Goal: Task Accomplishment & Management: Use online tool/utility

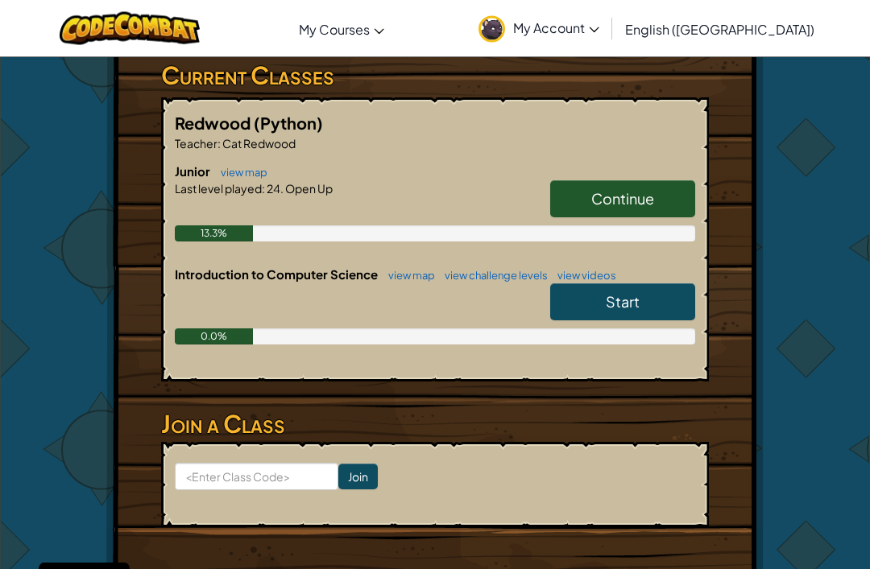
scroll to position [312, 0]
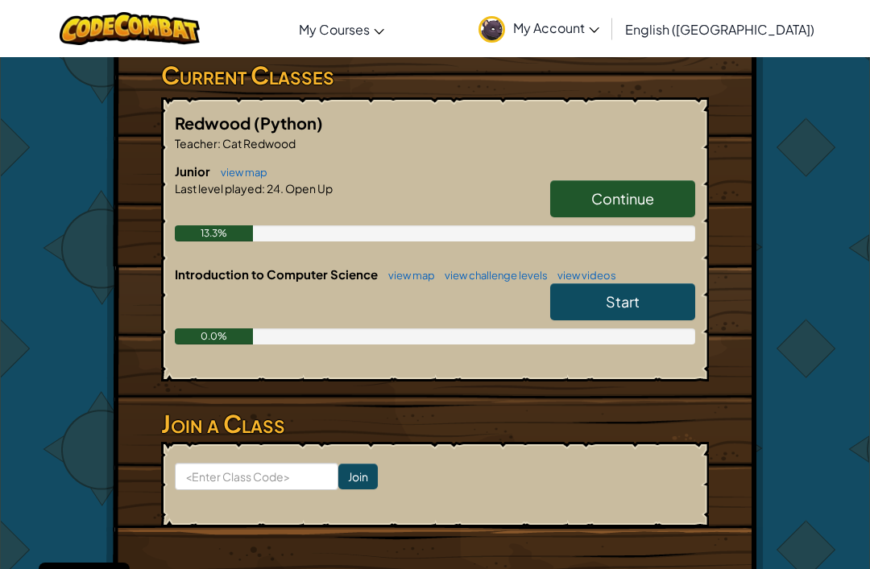
click at [611, 301] on span "Start" at bounding box center [623, 301] width 34 height 19
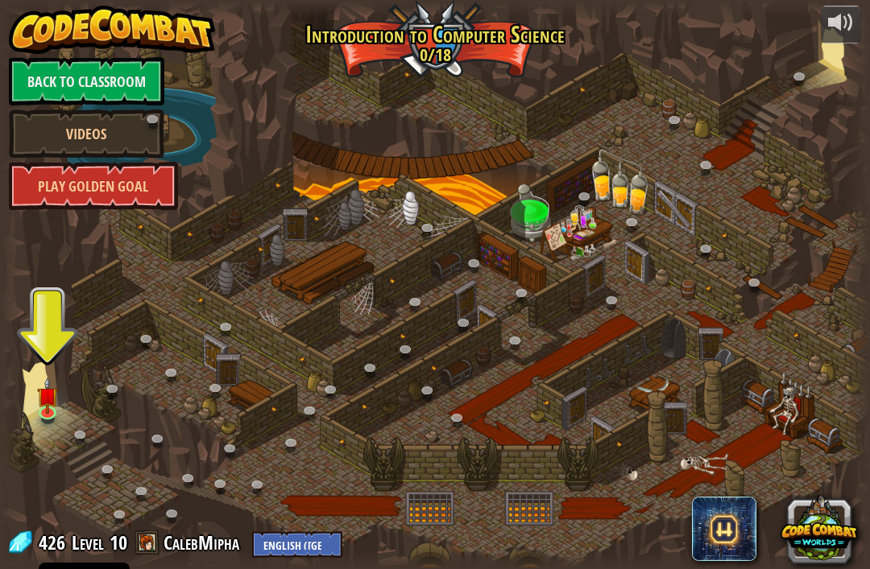
click at [50, 407] on img at bounding box center [48, 395] width 22 height 37
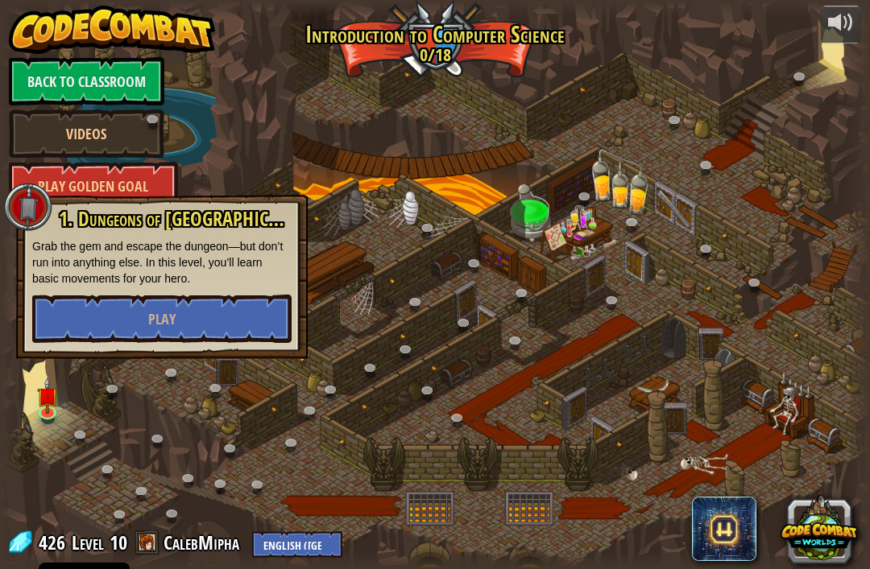
click at [72, 291] on div "1. Dungeons of [PERSON_NAME] Grab the gem and escape the dungeon—but don’t run …" at bounding box center [161, 276] width 259 height 134
click at [148, 305] on button "Play" at bounding box center [161, 319] width 259 height 48
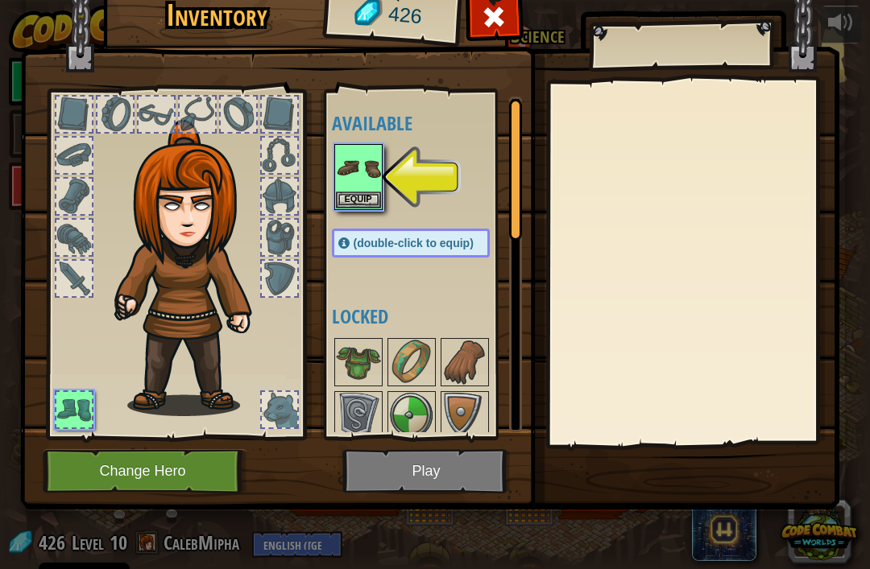
click at [351, 178] on img at bounding box center [358, 168] width 45 height 45
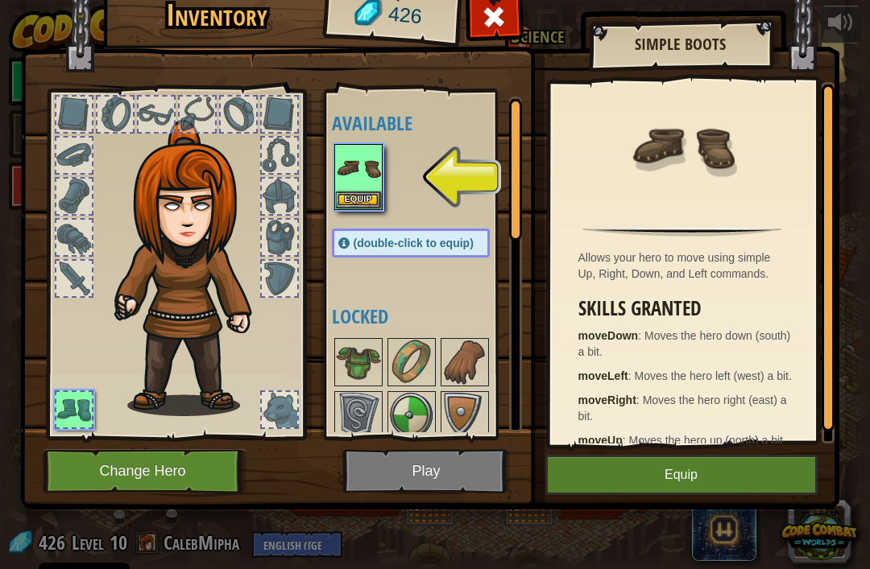
click at [354, 192] on button "Equip" at bounding box center [358, 200] width 45 height 17
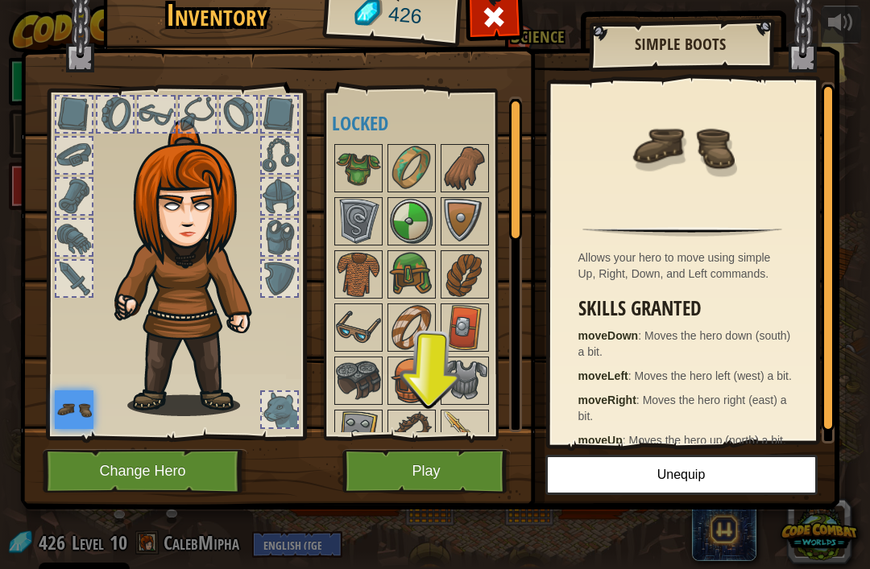
click at [449, 463] on button "Play" at bounding box center [426, 471] width 168 height 44
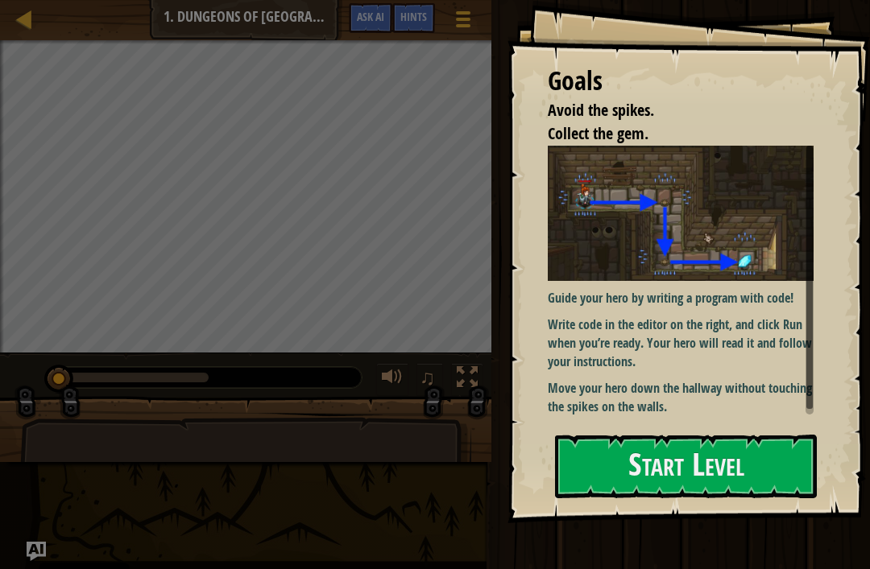
click at [750, 453] on button "Start Level" at bounding box center [686, 467] width 262 height 64
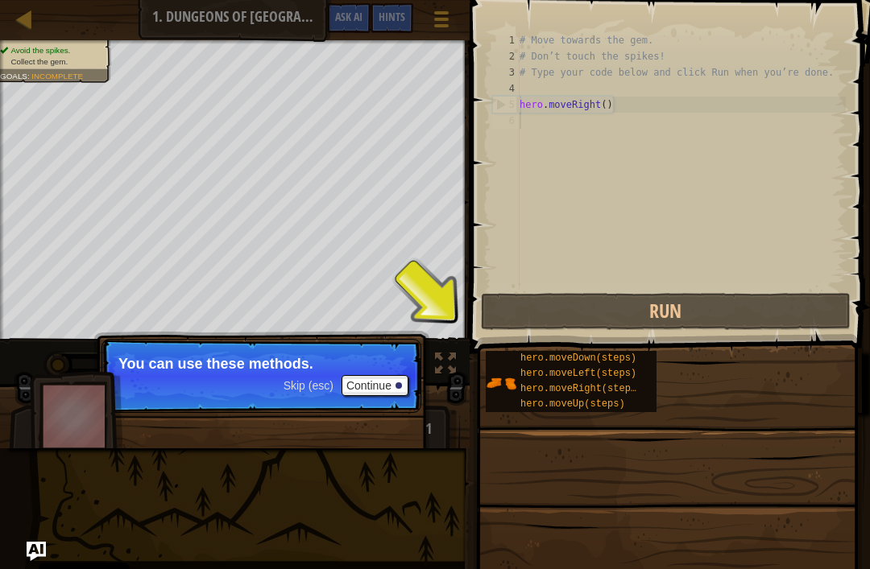
click at [573, 134] on div "# Move towards the gem. # Don’t touch the spikes! # Type your code below and cl…" at bounding box center [680, 177] width 329 height 290
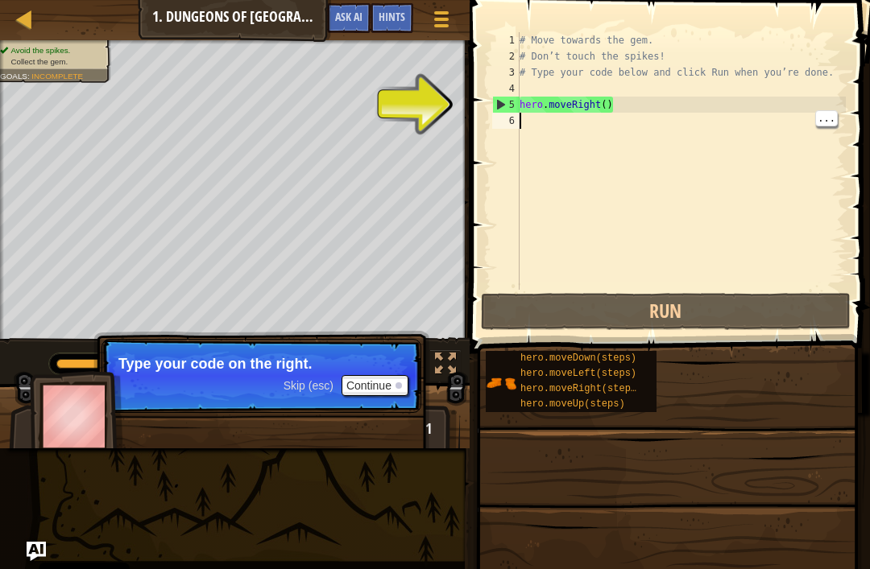
click at [563, 136] on div "# Move towards the gem. # Don’t touch the spikes! # Type your code below and cl…" at bounding box center [680, 177] width 329 height 290
click at [539, 114] on div "# Move towards the gem. # Don’t touch the spikes! # Type your code below and cl…" at bounding box center [680, 177] width 329 height 290
click at [561, 118] on div "# Move towards the gem. # Don’t touch the spikes! # Type your code below and cl…" at bounding box center [680, 177] width 329 height 290
click at [572, 131] on div "# Move towards the gem. # Don’t touch the spikes! # Type your code below and cl…" at bounding box center [680, 177] width 329 height 290
click at [751, 186] on div "# Move towards the gem. # Don’t touch the spikes! # Type your code below and cl…" at bounding box center [680, 177] width 329 height 290
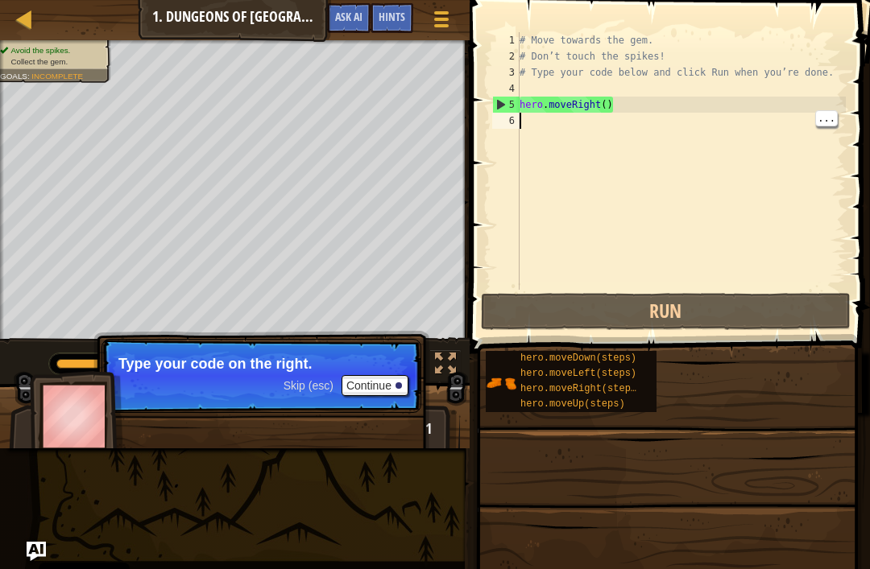
click at [547, 121] on div "# Move towards the gem. # Don’t touch the spikes! # Type your code below and cl…" at bounding box center [680, 177] width 329 height 290
click at [581, 123] on div "# Move towards the gem. # Don’t touch the spikes! # Type your code below and cl…" at bounding box center [680, 177] width 329 height 290
click at [508, 127] on div "6" at bounding box center [505, 121] width 27 height 16
click at [380, 376] on button "Continue" at bounding box center [374, 385] width 67 height 21
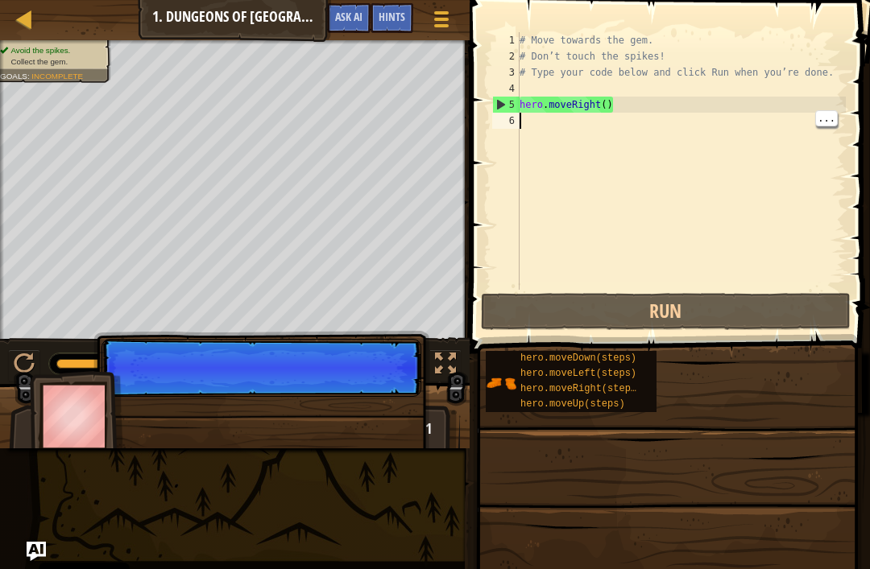
click at [560, 126] on div "# Move towards the gem. # Don’t touch the spikes! # Type your code below and cl…" at bounding box center [680, 177] width 329 height 290
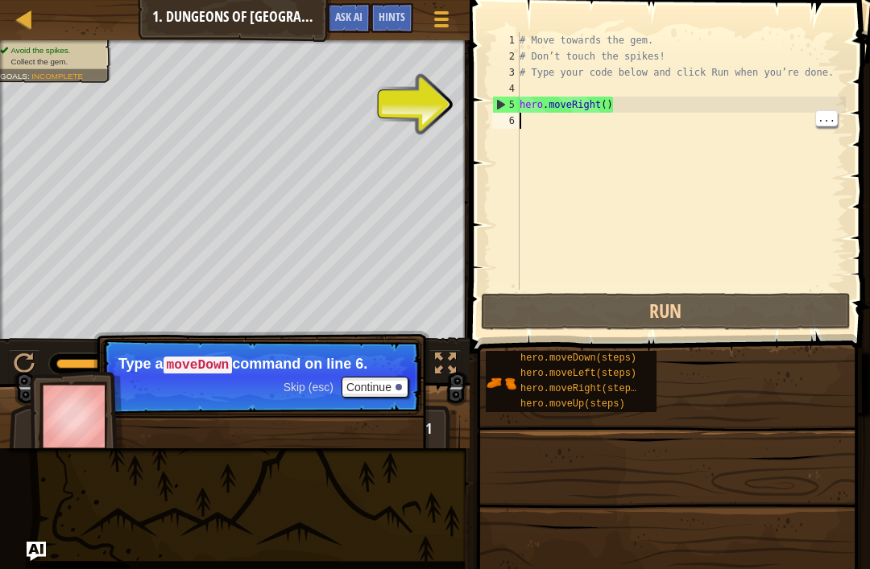
click at [540, 150] on div "# Move towards the gem. # Don’t touch the spikes! # Type your code below and cl…" at bounding box center [680, 177] width 329 height 290
click at [391, 379] on button "Continue" at bounding box center [374, 387] width 67 height 21
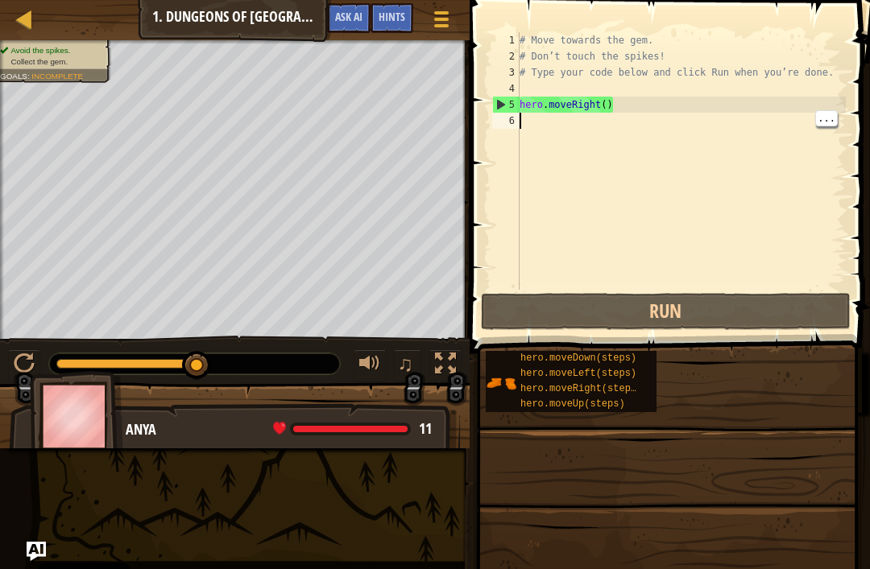
click at [570, 124] on div "# Move towards the gem. # Don’t touch the spikes! # Type your code below and cl…" at bounding box center [680, 177] width 329 height 290
click at [529, 124] on div "# Move towards the gem. # Don’t touch the spikes! # Type your code below and cl…" at bounding box center [680, 177] width 329 height 290
click at [508, 126] on div "6" at bounding box center [505, 121] width 27 height 16
click at [809, 126] on div "# Move towards the gem. # Don’t touch the spikes! # Type your code below and cl…" at bounding box center [680, 177] width 329 height 290
click at [594, 135] on div "# Move towards the gem. # Don’t touch the spikes! # Type your code below and cl…" at bounding box center [680, 177] width 329 height 290
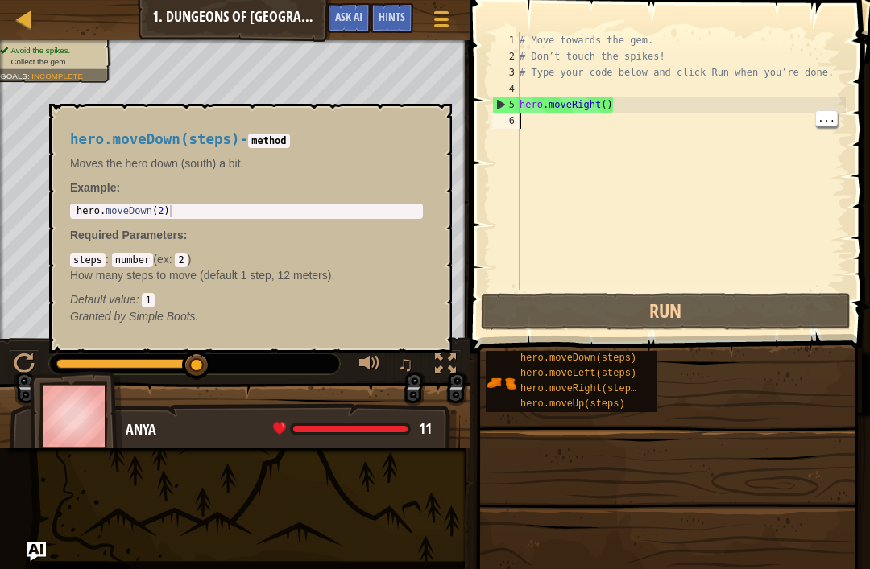
click at [612, 355] on span "hero.moveDown(steps)" at bounding box center [578, 358] width 116 height 11
click at [700, 155] on div "# Move towards the gem. # Don’t touch the spikes! # Type your code below and cl…" at bounding box center [680, 177] width 329 height 290
type textarea "hero.moveRight()"
click at [689, 109] on div "# Move towards the gem. # Don’t touch the spikes! # Type your code below and cl…" at bounding box center [680, 177] width 329 height 290
click at [646, 124] on div "# Move towards the gem. # Don’t touch the spikes! # Type your code below and cl…" at bounding box center [680, 177] width 329 height 290
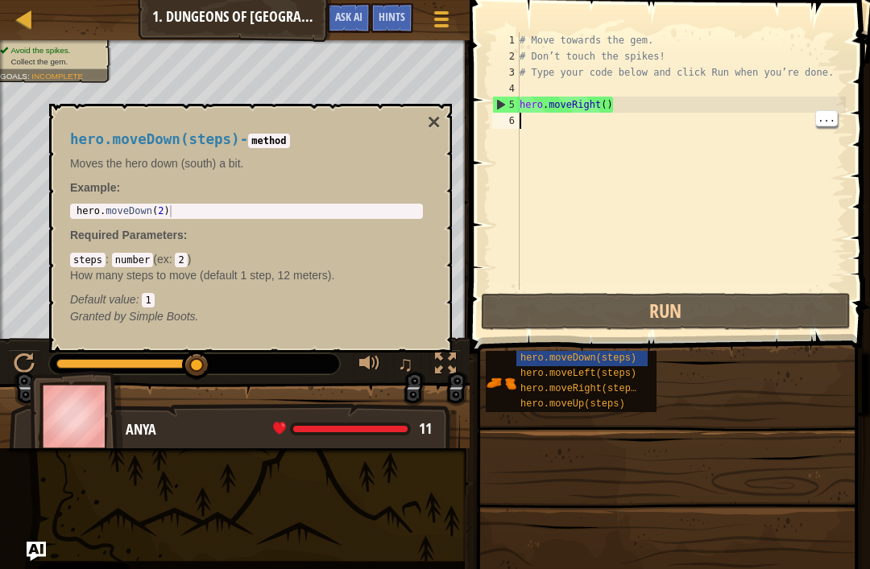
click at [428, 127] on button "×" at bounding box center [434, 122] width 13 height 23
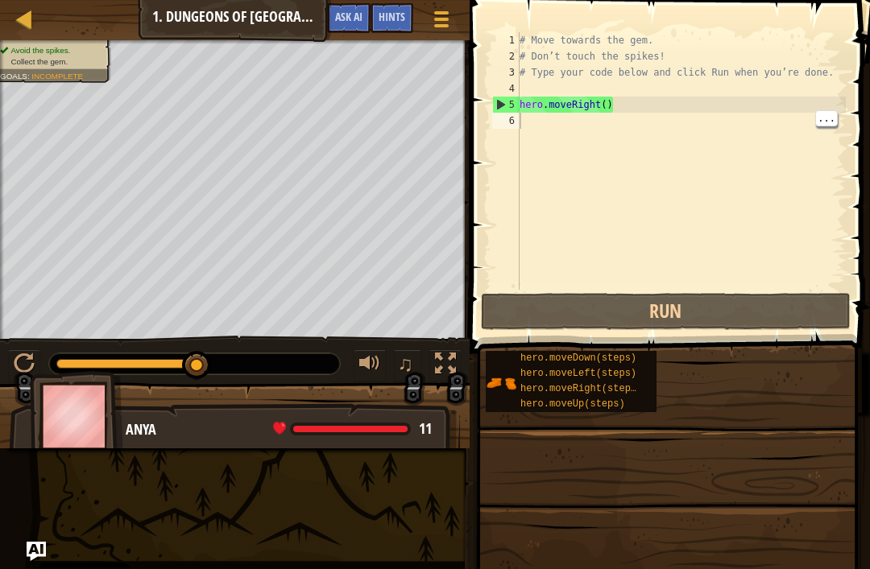
click at [571, 122] on div "# Move towards the gem. # Don’t touch the spikes! # Type your code below and cl…" at bounding box center [680, 177] width 329 height 290
type textarea "h"
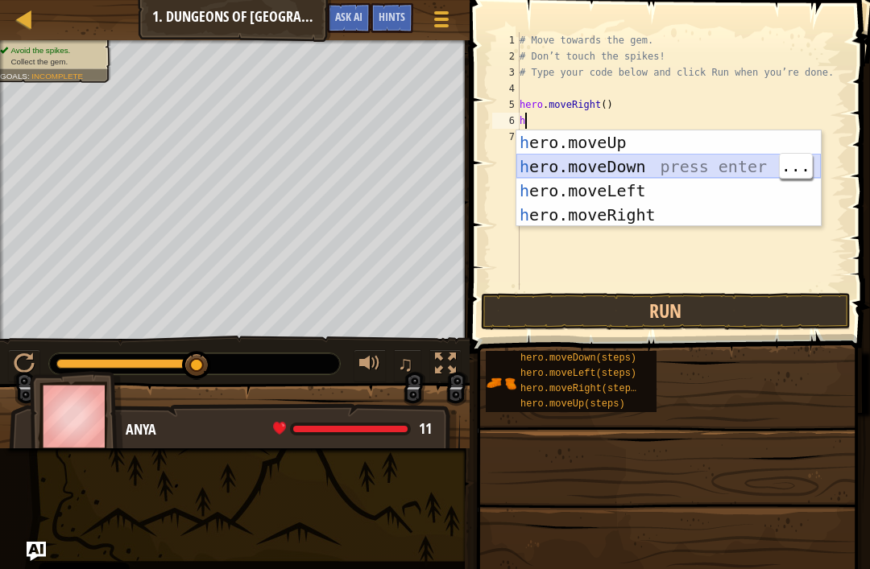
click at [623, 165] on div "h ero.moveUp press enter h ero.moveDown press enter h ero.moveLeft press enter …" at bounding box center [668, 202] width 304 height 145
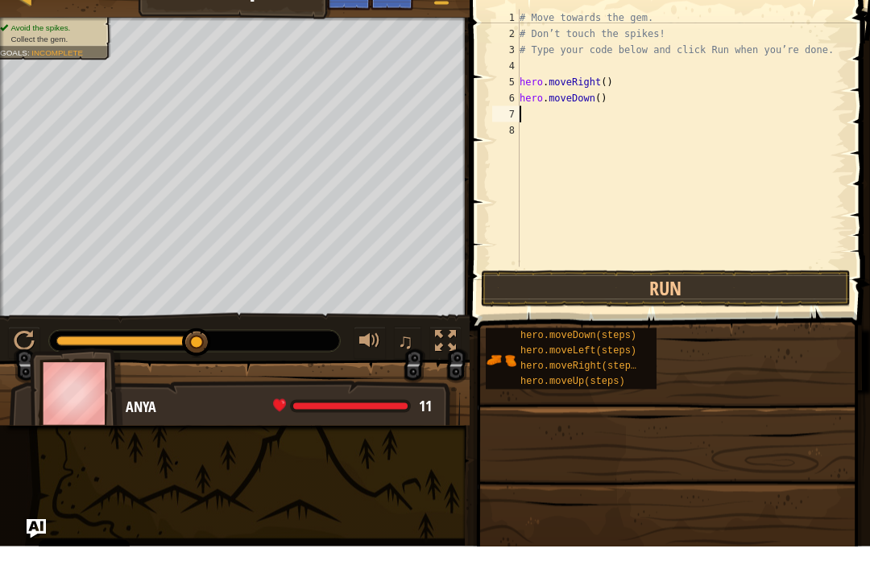
type textarea "h"
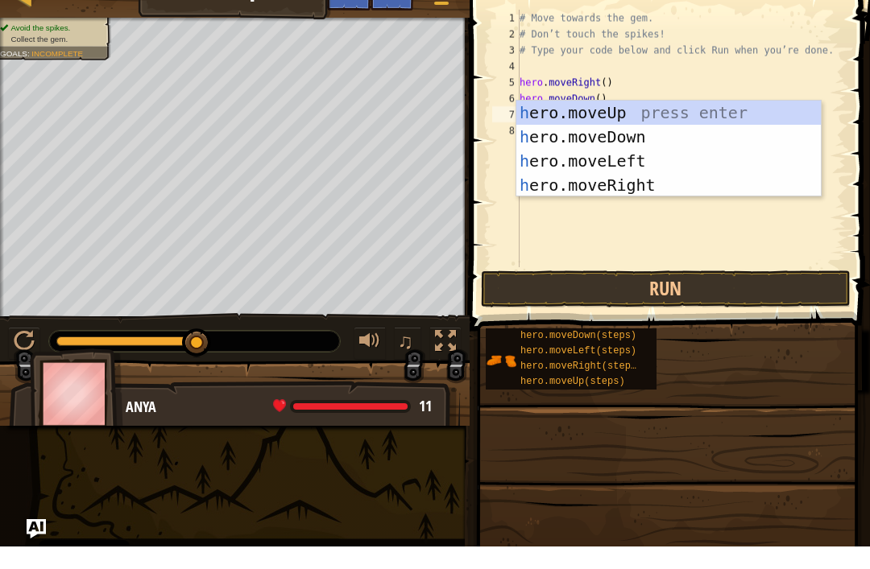
click at [617, 190] on div "h ero.moveUp press enter h ero.moveDown press enter h ero.moveLeft press enter …" at bounding box center [668, 195] width 304 height 145
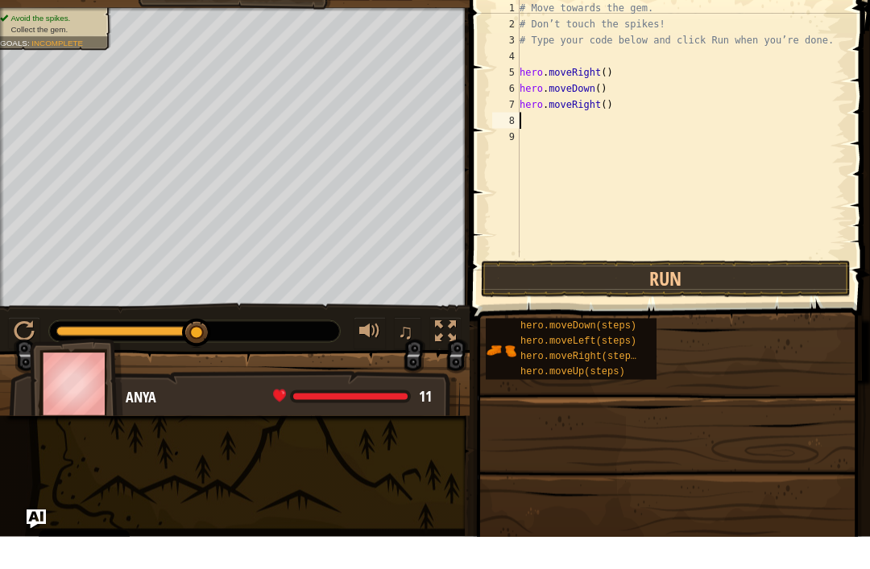
click at [627, 293] on button "Run" at bounding box center [666, 311] width 370 height 37
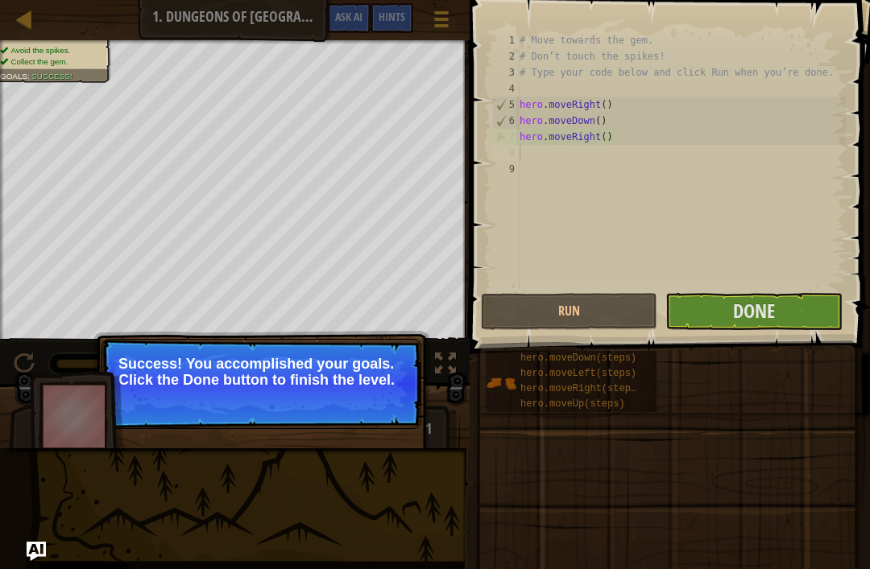
click at [791, 307] on button "Done" at bounding box center [753, 311] width 176 height 37
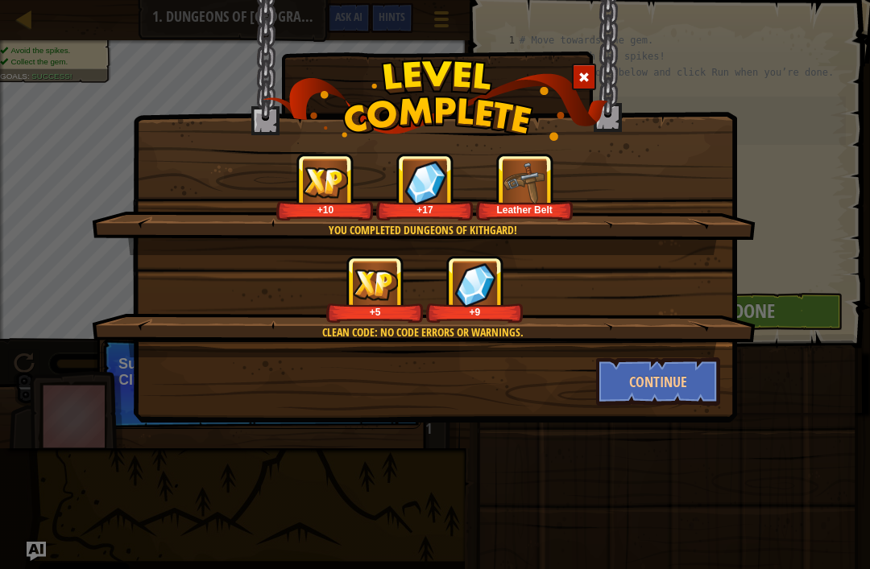
click at [626, 361] on button "Continue" at bounding box center [658, 382] width 125 height 48
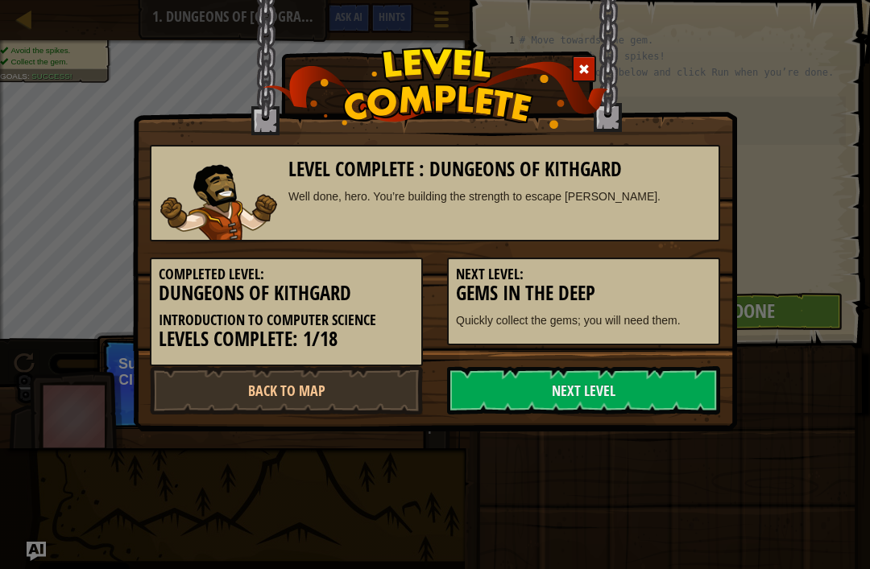
click at [528, 388] on link "Next Level" at bounding box center [583, 390] width 273 height 48
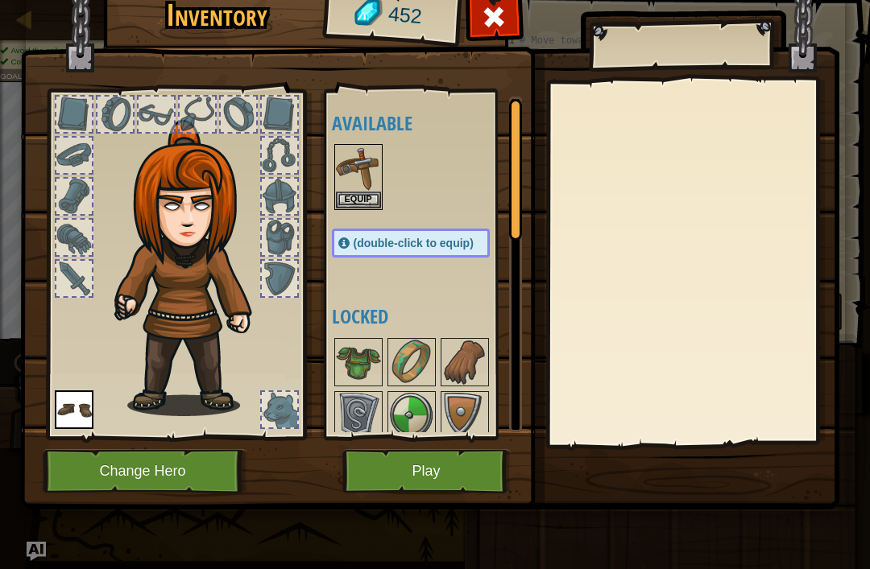
click at [377, 198] on button "Equip" at bounding box center [358, 200] width 45 height 17
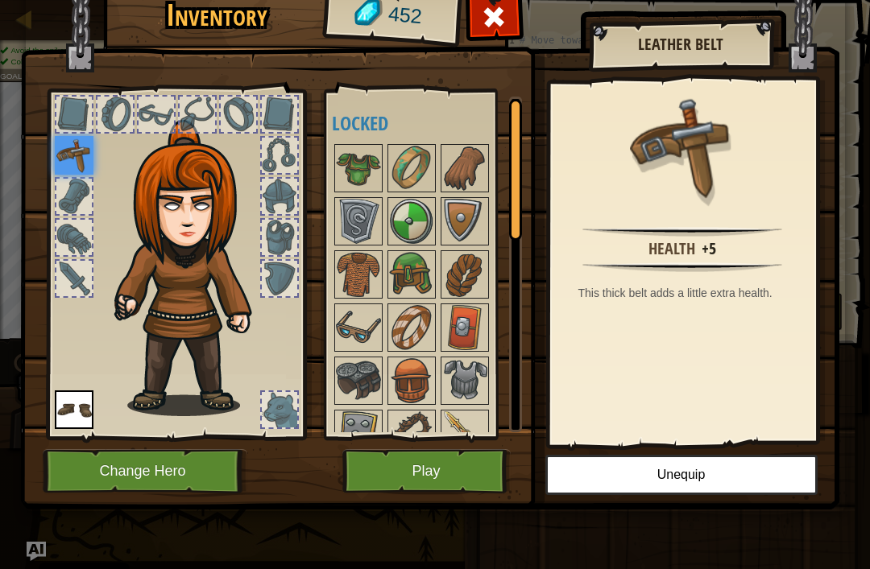
click at [430, 166] on img at bounding box center [411, 168] width 45 height 45
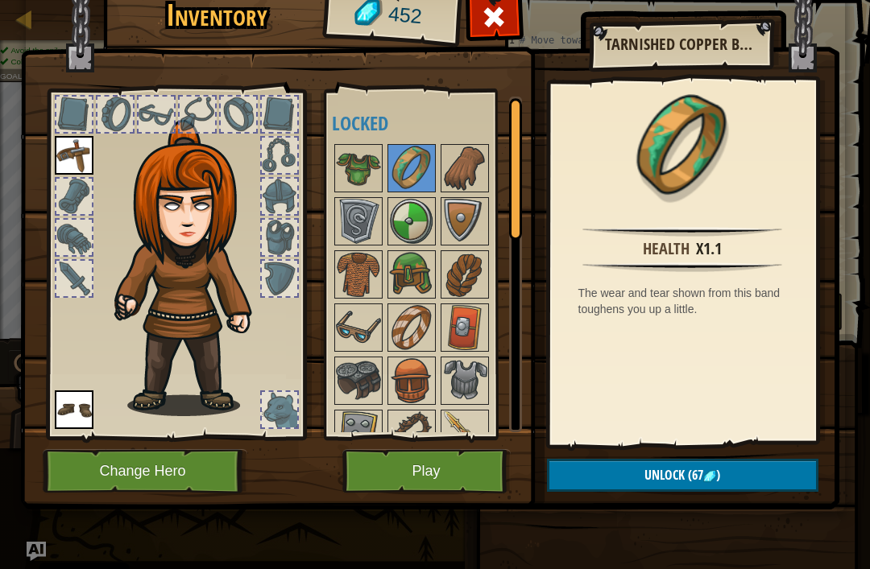
scroll to position [0, 0]
click at [362, 182] on img at bounding box center [358, 168] width 45 height 45
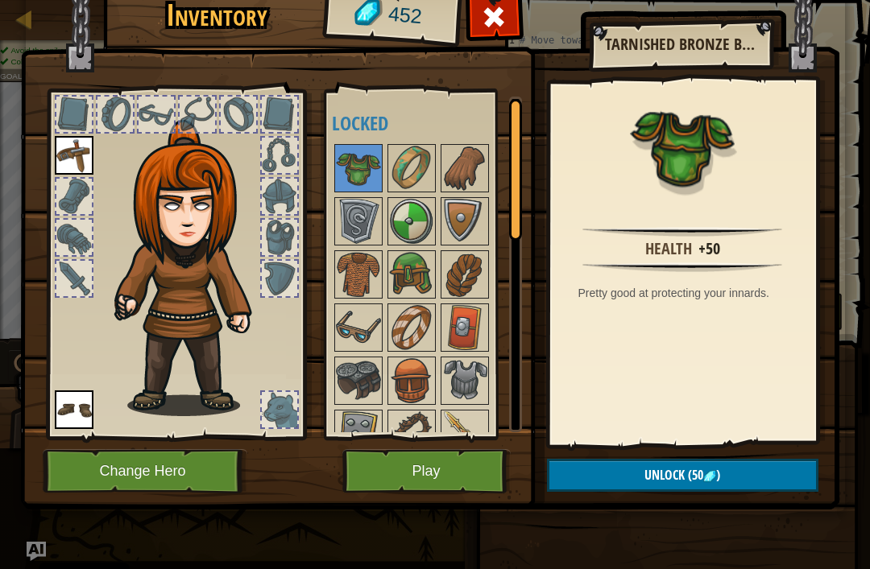
click at [362, 154] on img at bounding box center [358, 168] width 45 height 45
click at [461, 333] on img at bounding box center [464, 327] width 45 height 45
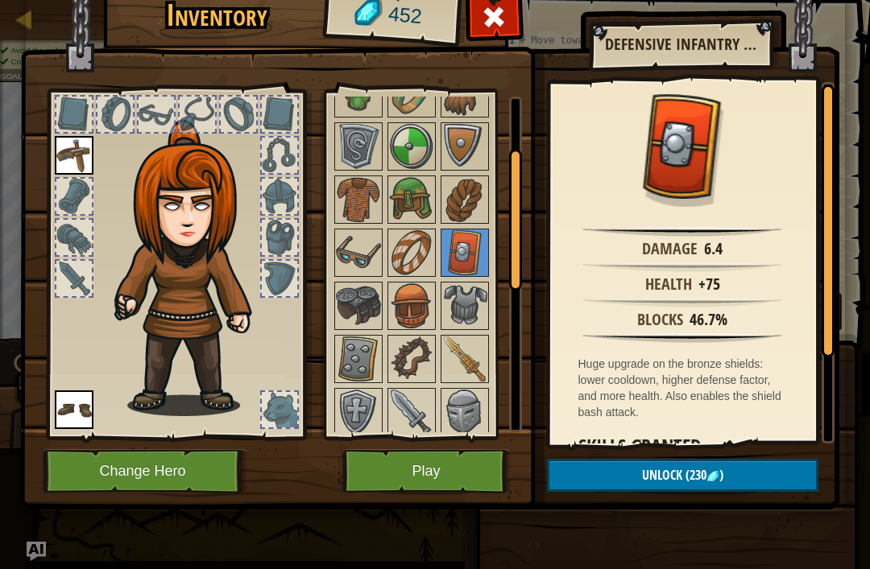
scroll to position [73, 0]
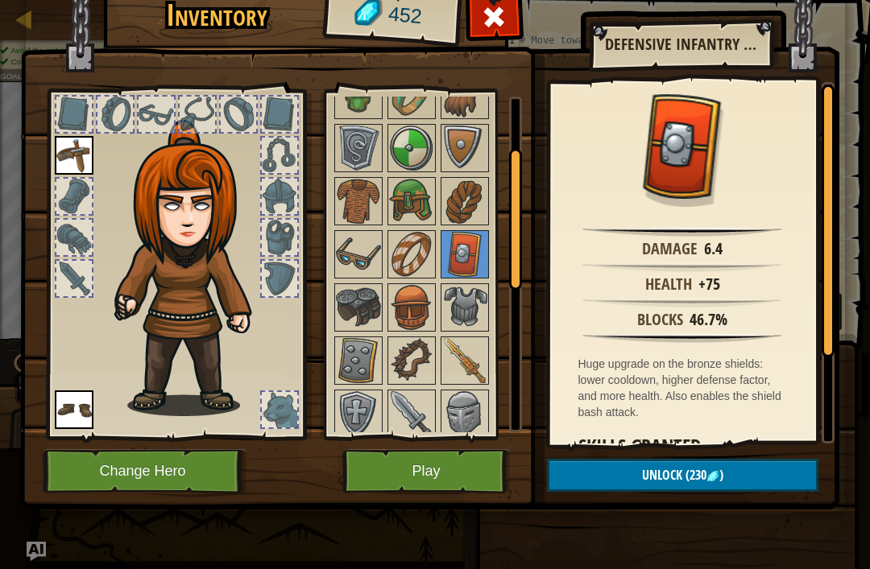
click at [469, 373] on img at bounding box center [464, 360] width 45 height 45
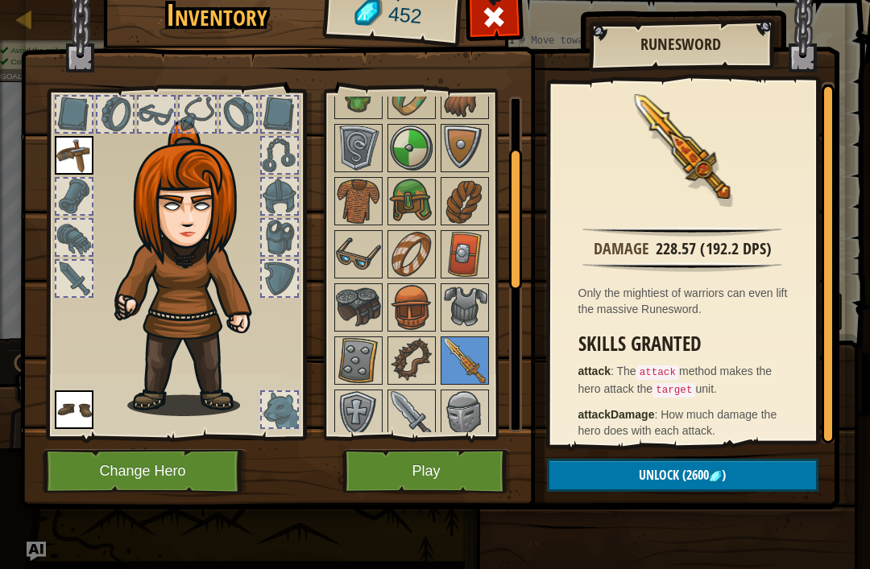
click at [376, 267] on img at bounding box center [358, 254] width 45 height 45
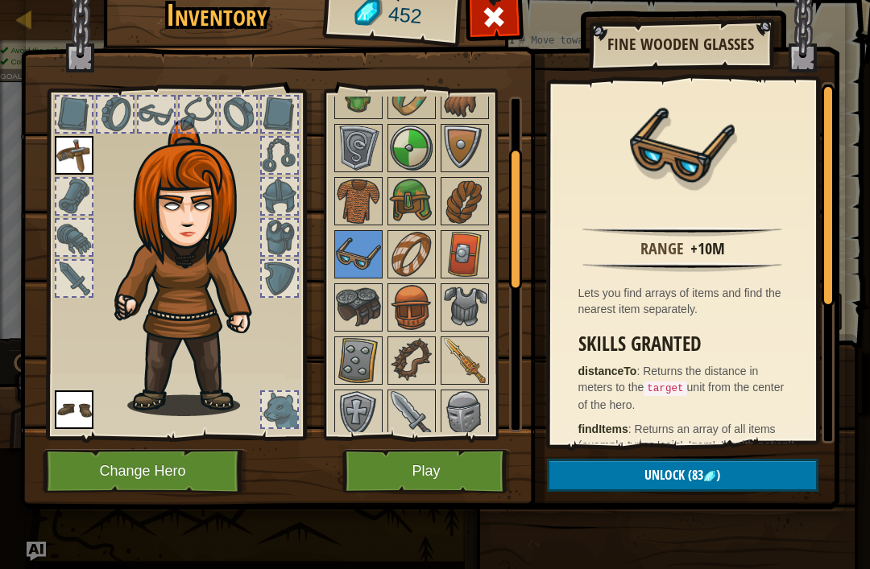
click at [368, 165] on img at bounding box center [358, 148] width 45 height 45
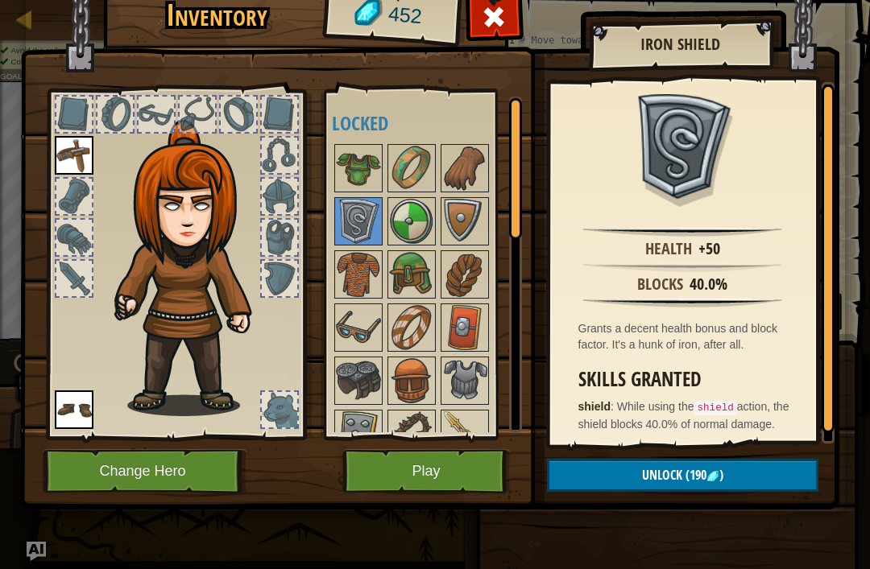
scroll to position [0, 0]
click at [424, 277] on img at bounding box center [411, 274] width 45 height 45
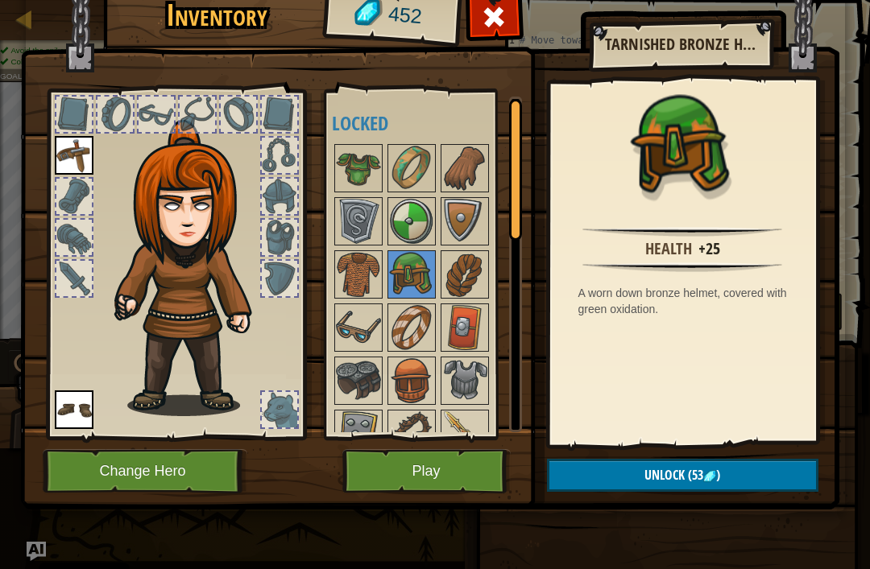
click at [461, 281] on img at bounding box center [464, 274] width 45 height 45
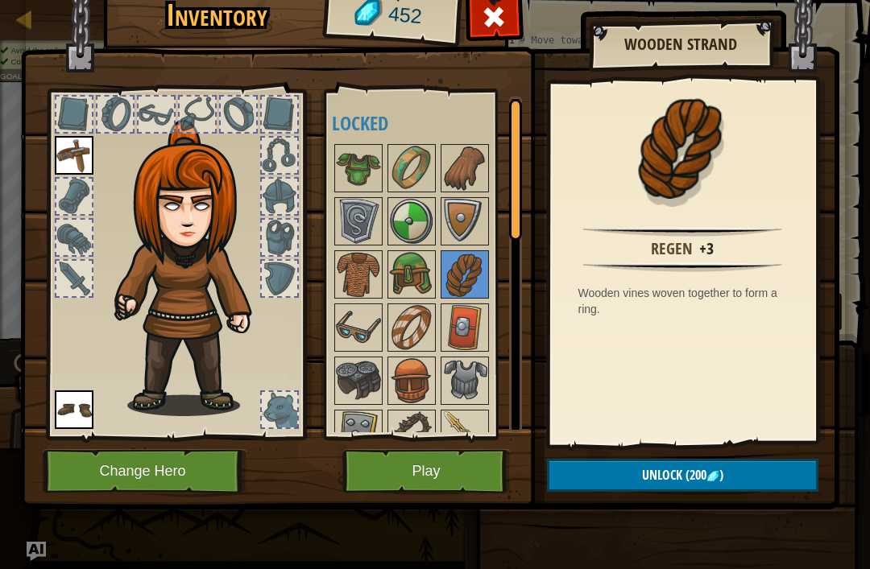
click at [373, 205] on img at bounding box center [358, 221] width 45 height 45
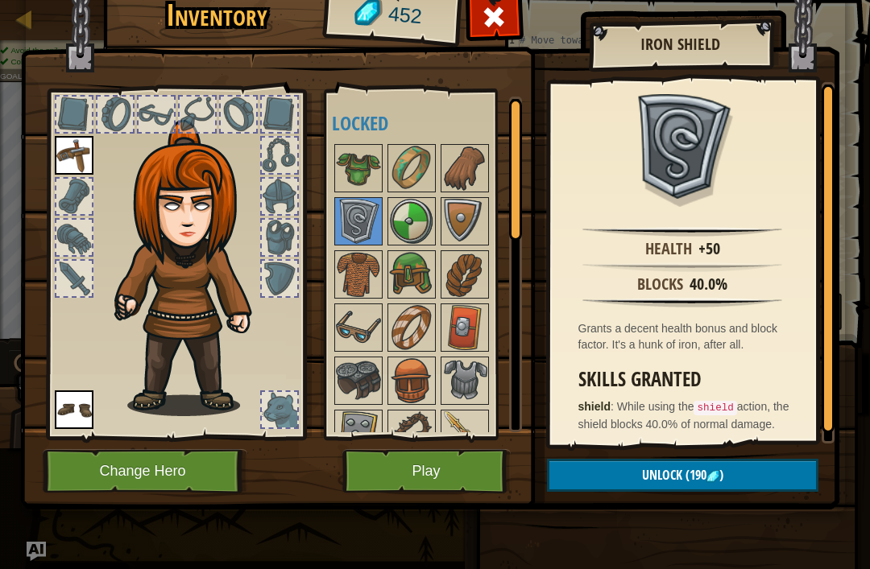
click at [370, 181] on img at bounding box center [358, 168] width 45 height 45
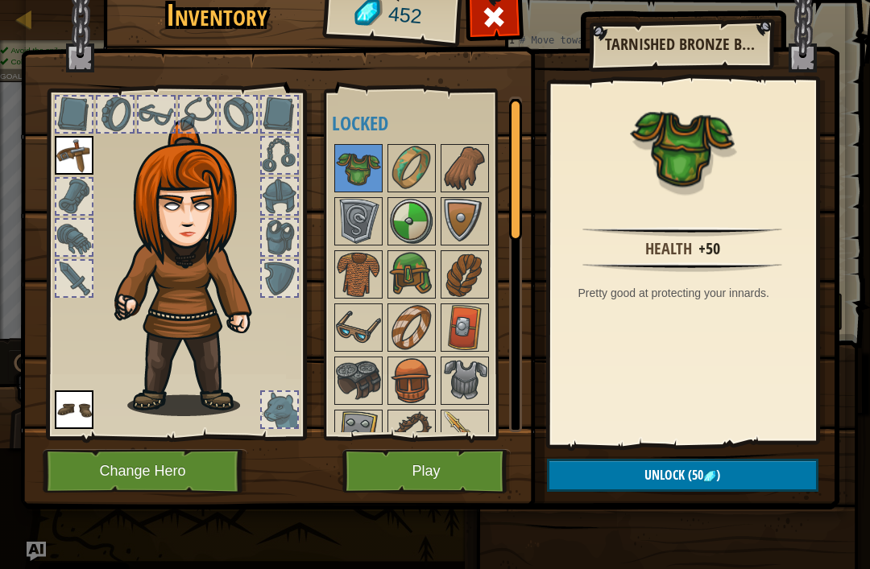
click at [745, 482] on button "Unlock (50 )" at bounding box center [682, 475] width 271 height 33
click at [760, 474] on button "Confirm" at bounding box center [682, 475] width 271 height 33
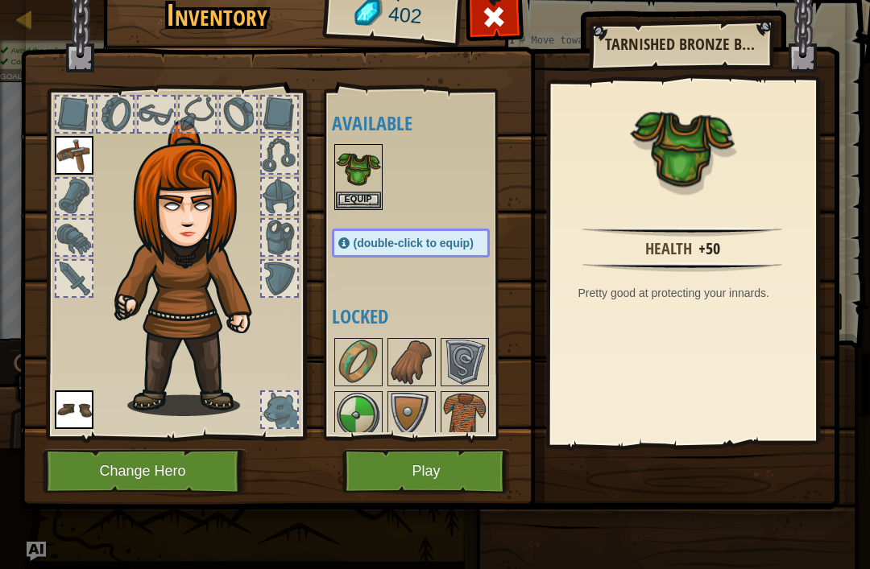
click at [361, 195] on button "Equip" at bounding box center [358, 200] width 45 height 17
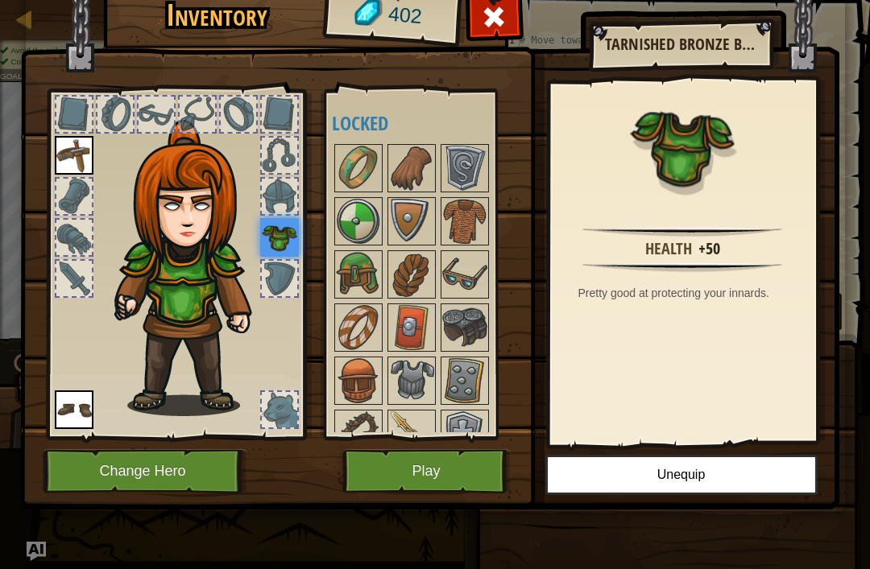
click at [461, 221] on img at bounding box center [464, 221] width 45 height 45
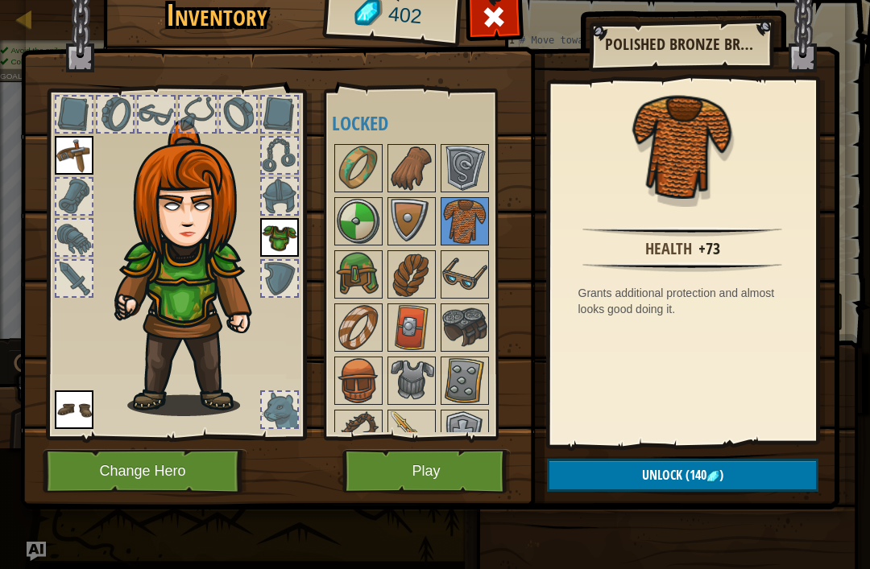
click at [359, 380] on img at bounding box center [358, 380] width 45 height 45
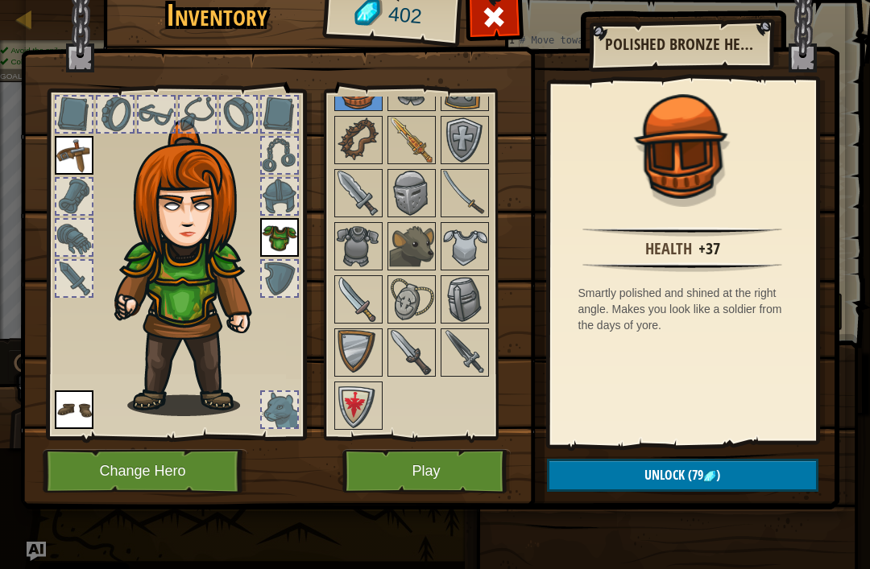
scroll to position [294, 0]
click at [358, 412] on img at bounding box center [358, 405] width 45 height 45
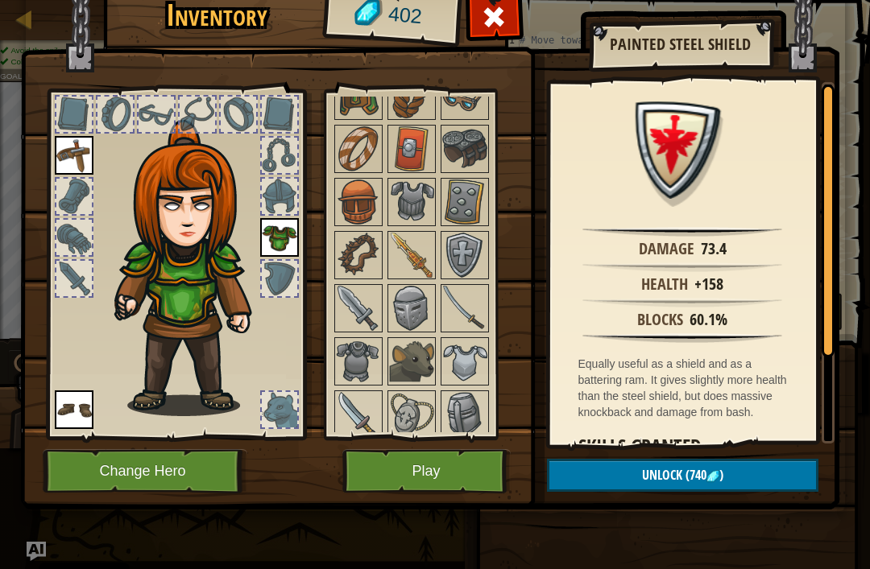
scroll to position [181, 0]
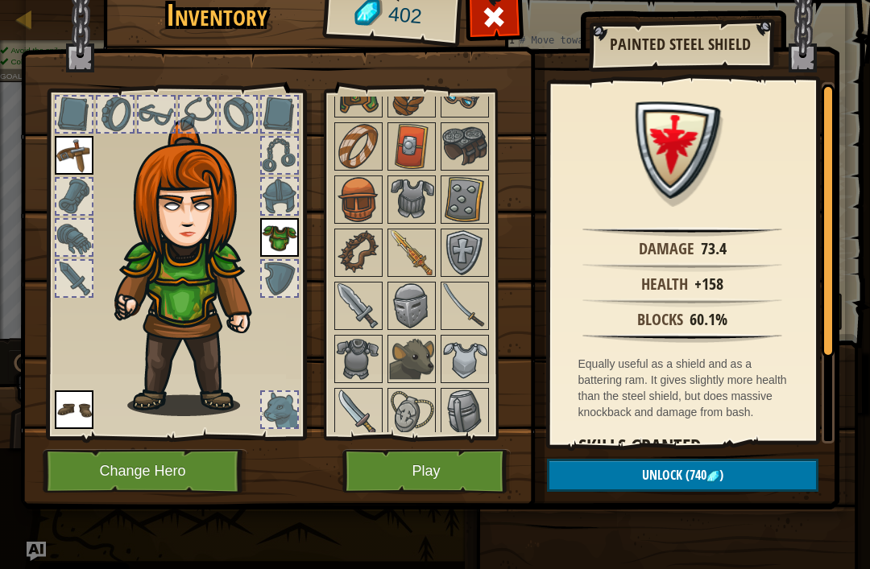
click at [466, 267] on img at bounding box center [464, 252] width 45 height 45
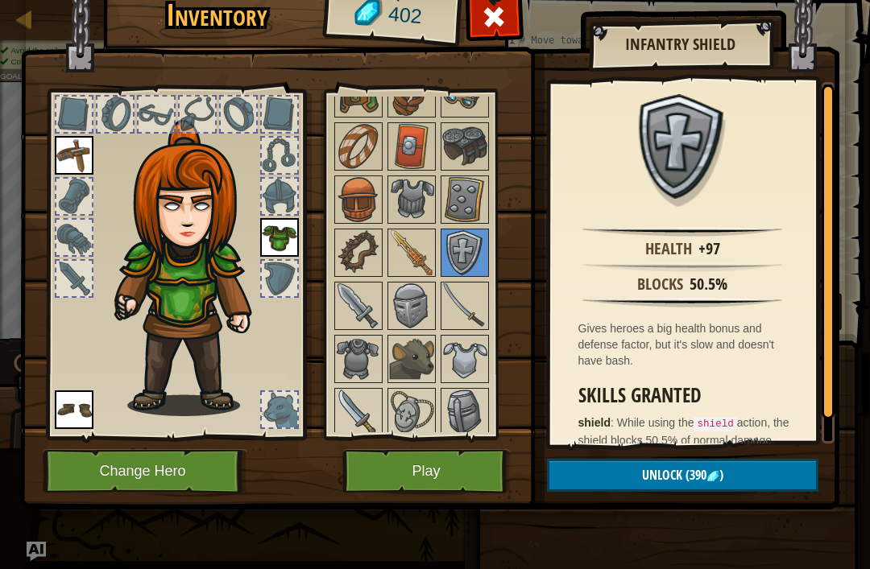
click at [470, 204] on img at bounding box center [464, 199] width 45 height 45
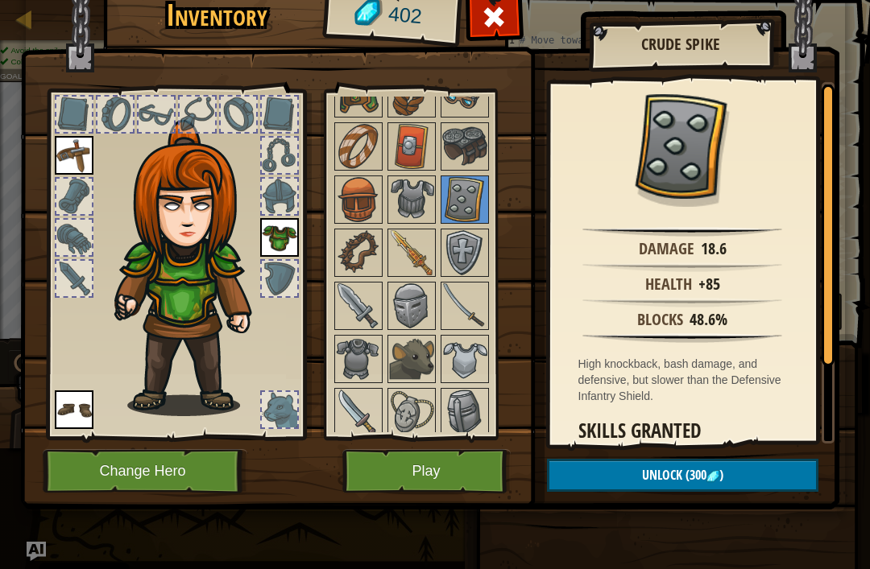
click at [404, 158] on img at bounding box center [411, 146] width 45 height 45
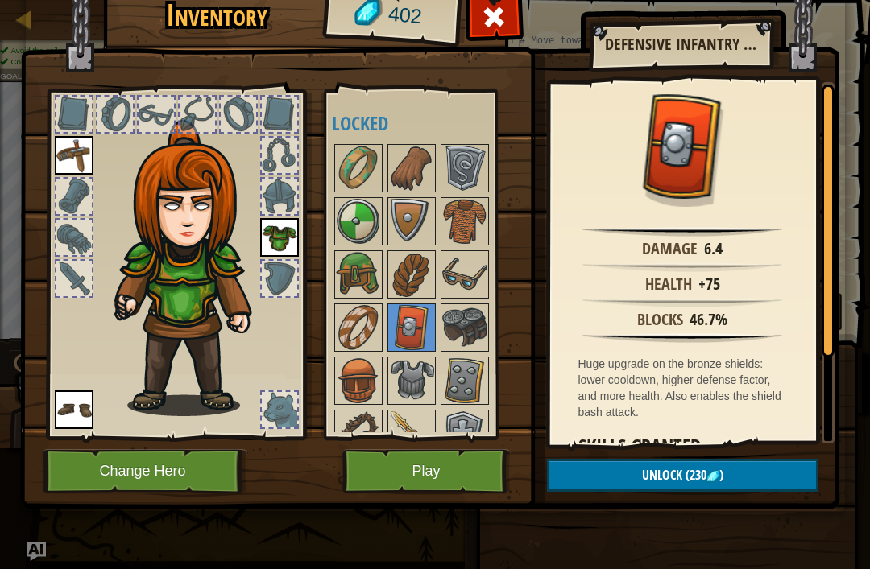
scroll to position [0, 0]
click at [421, 217] on img at bounding box center [411, 221] width 45 height 45
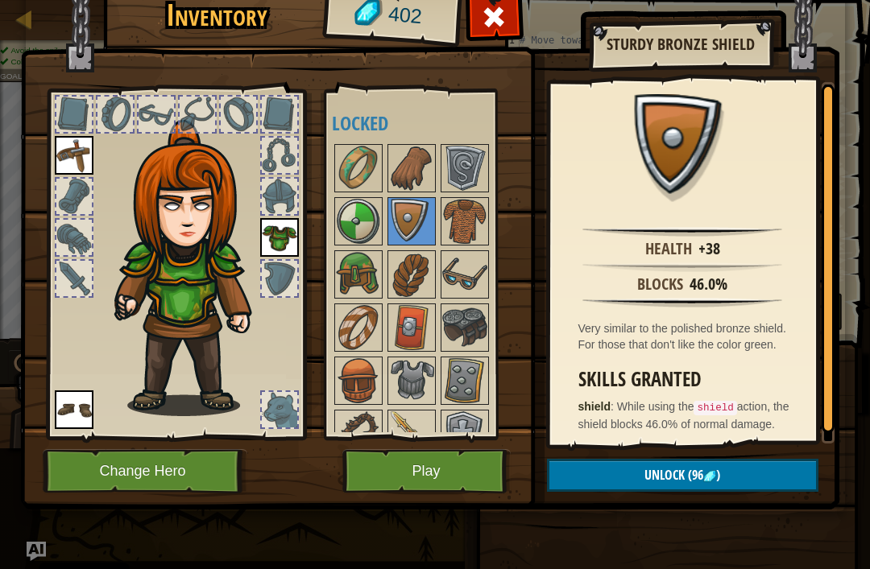
click at [446, 182] on img at bounding box center [464, 168] width 45 height 45
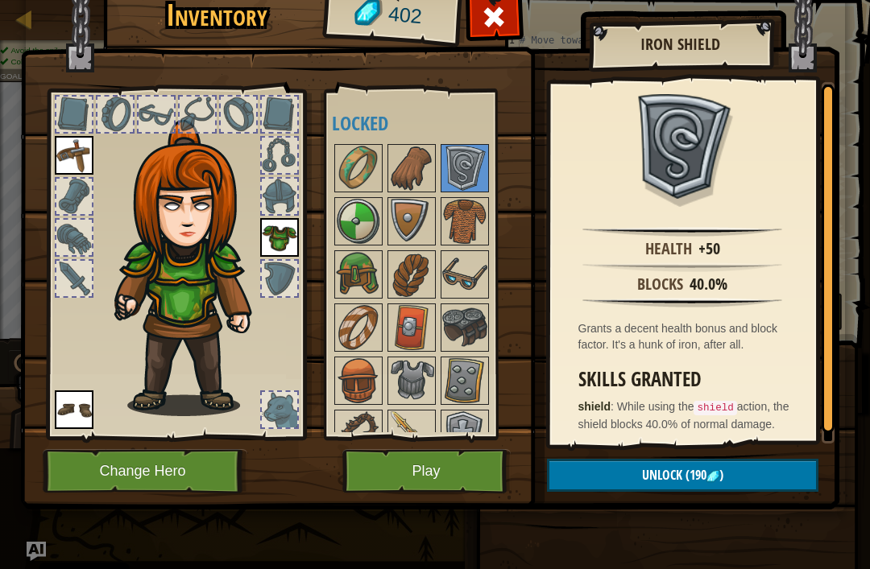
click at [350, 242] on img at bounding box center [358, 221] width 45 height 45
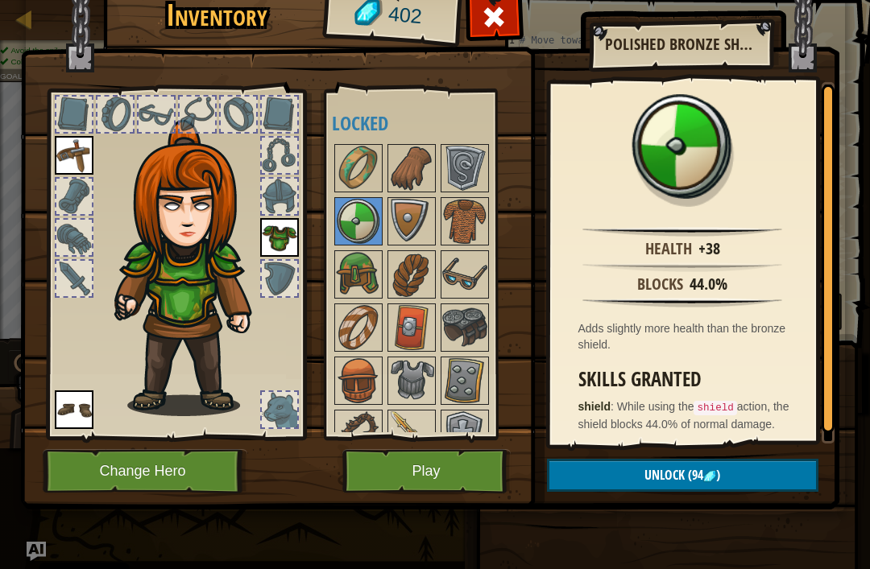
click at [478, 172] on img at bounding box center [464, 168] width 45 height 45
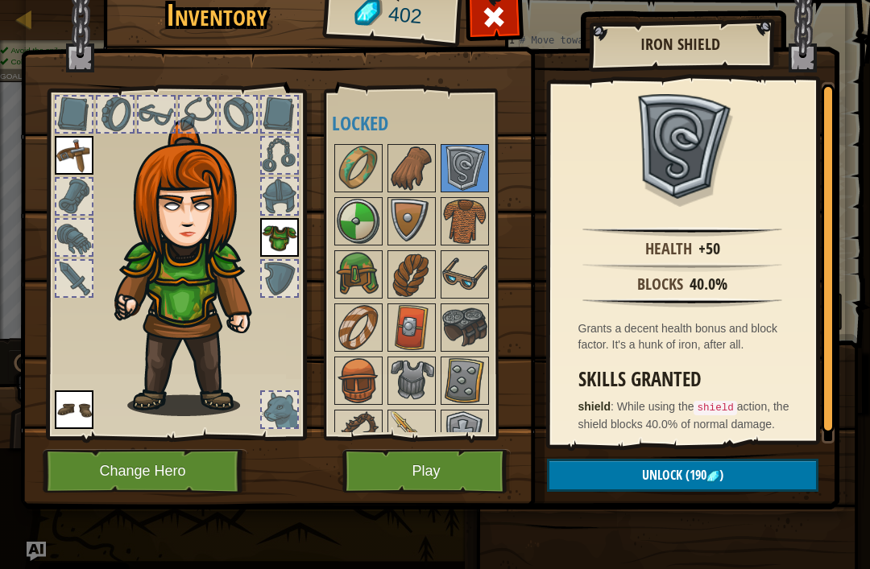
click at [455, 399] on img at bounding box center [464, 380] width 45 height 45
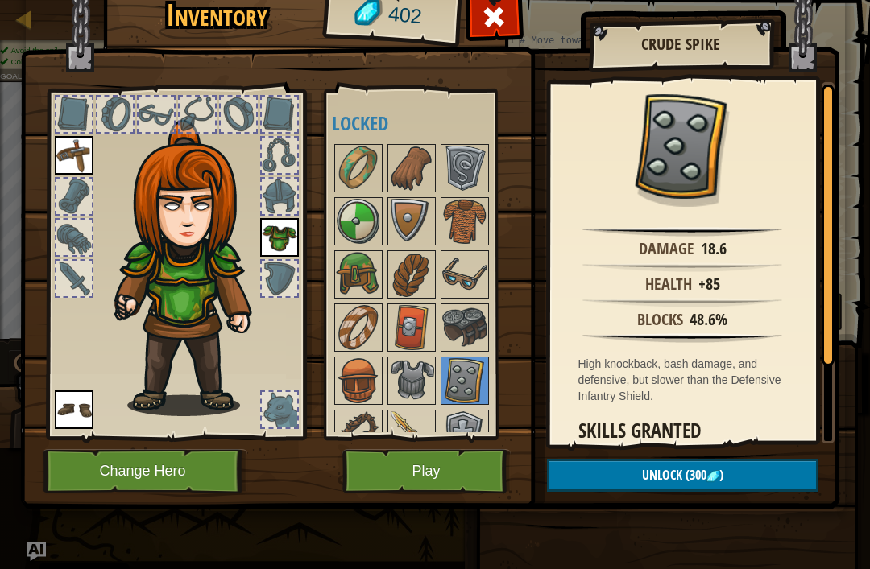
click at [391, 276] on img at bounding box center [411, 274] width 45 height 45
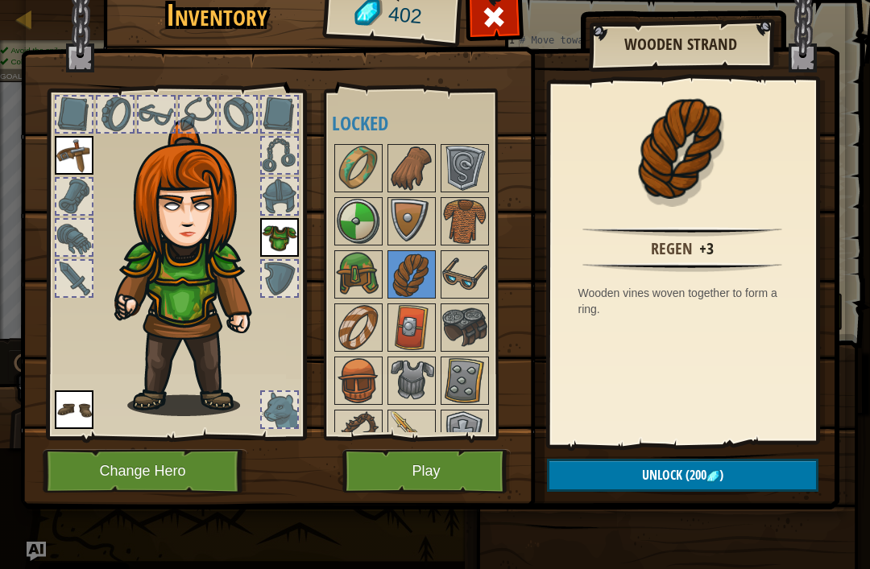
click at [412, 228] on img at bounding box center [411, 221] width 45 height 45
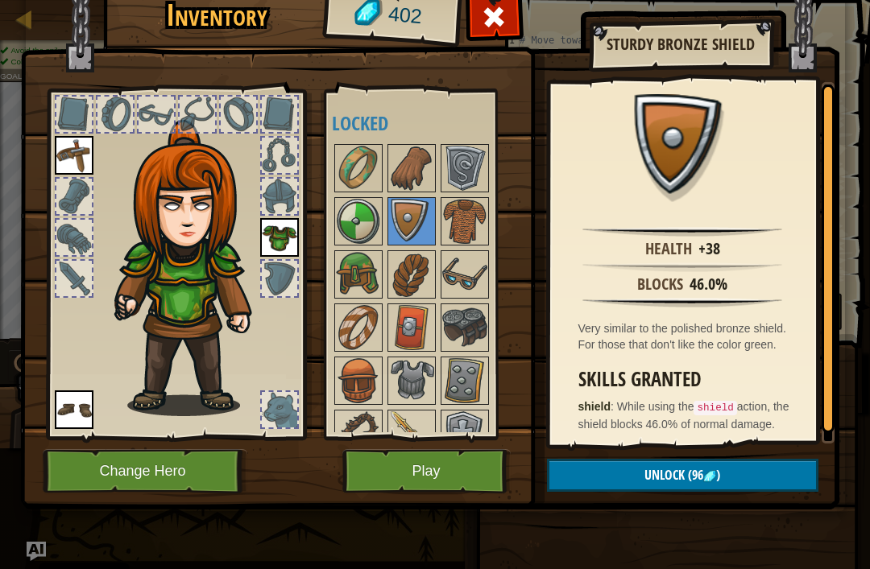
click at [750, 485] on button "Unlock (96 )" at bounding box center [682, 475] width 271 height 33
click at [724, 456] on img at bounding box center [429, 217] width 819 height 585
click at [697, 475] on button "Unlock" at bounding box center [682, 475] width 271 height 33
click at [681, 472] on button "Confirm" at bounding box center [682, 475] width 271 height 33
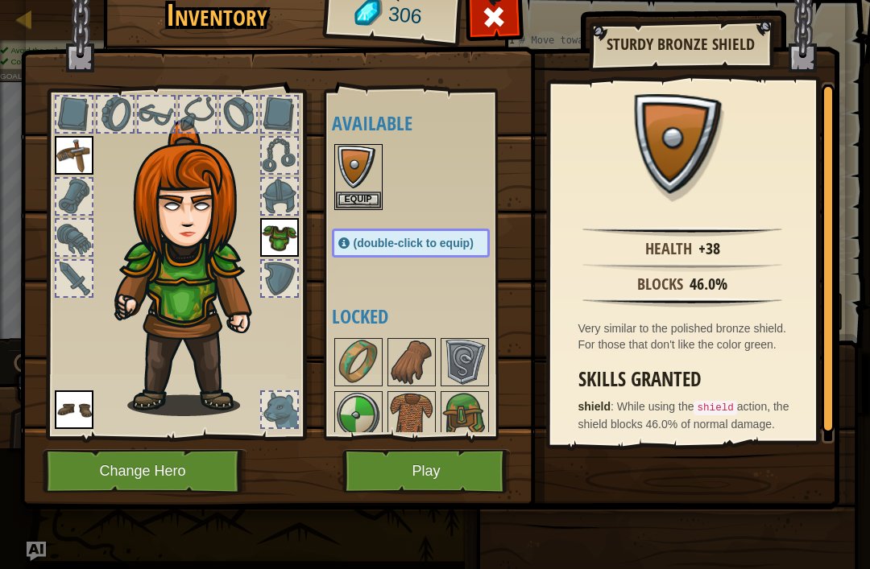
click at [374, 201] on button "Equip" at bounding box center [358, 200] width 45 height 17
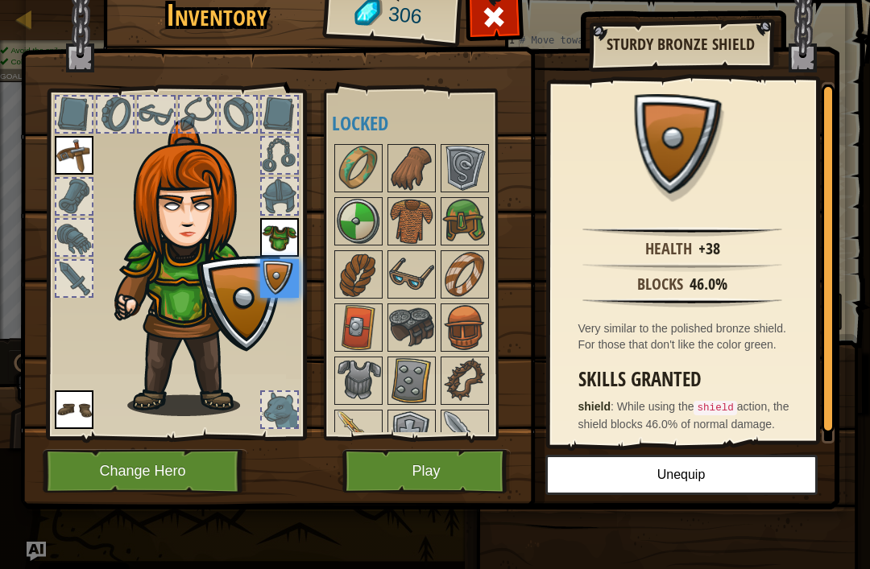
click at [362, 167] on img at bounding box center [358, 168] width 45 height 45
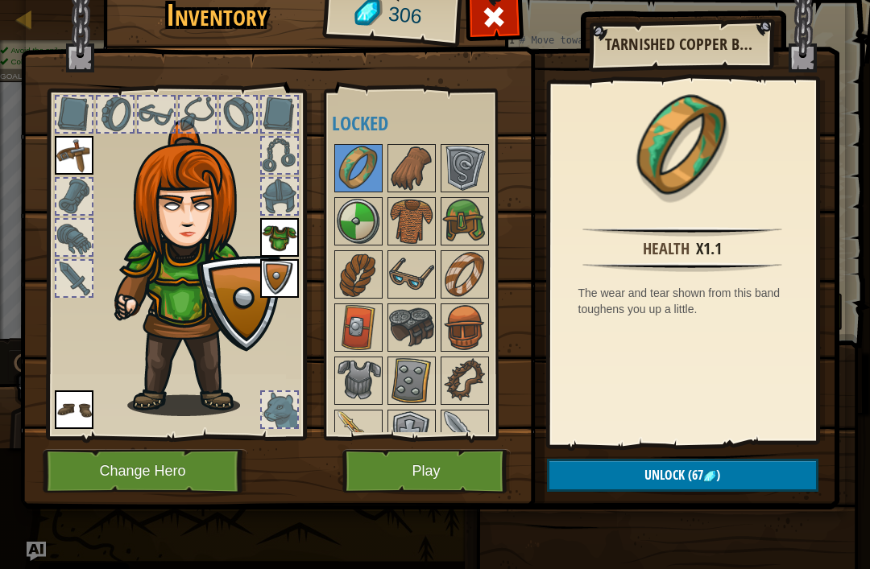
click at [477, 279] on img at bounding box center [464, 274] width 45 height 45
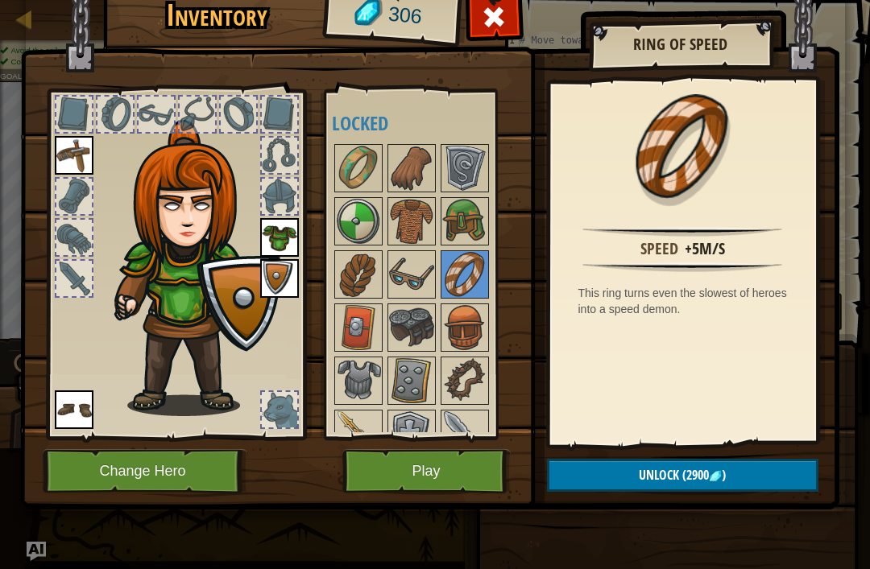
click at [358, 264] on img at bounding box center [358, 274] width 45 height 45
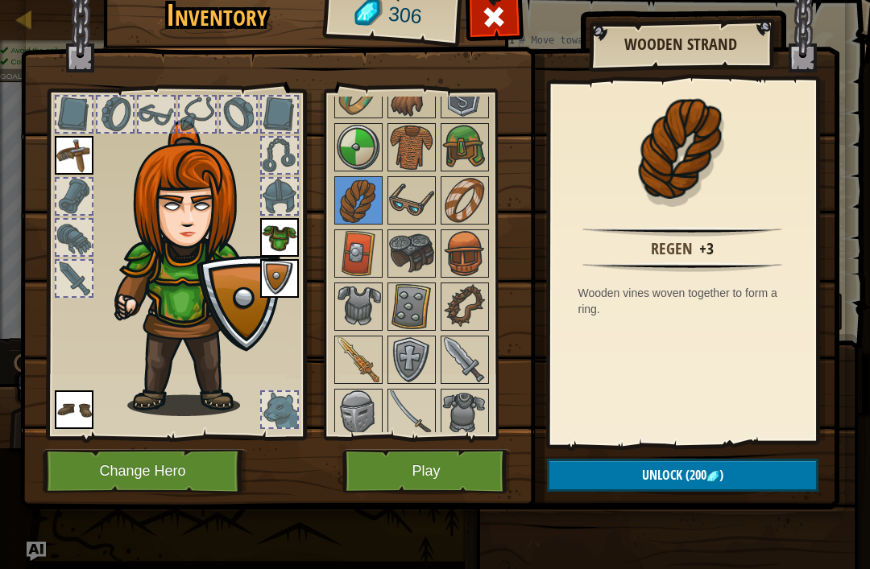
scroll to position [72, 0]
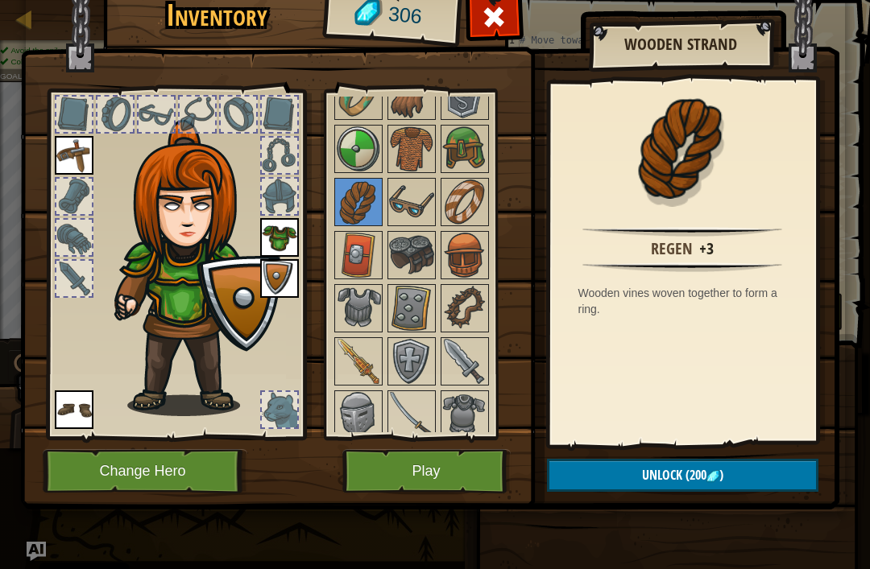
click at [470, 307] on img at bounding box center [464, 308] width 45 height 45
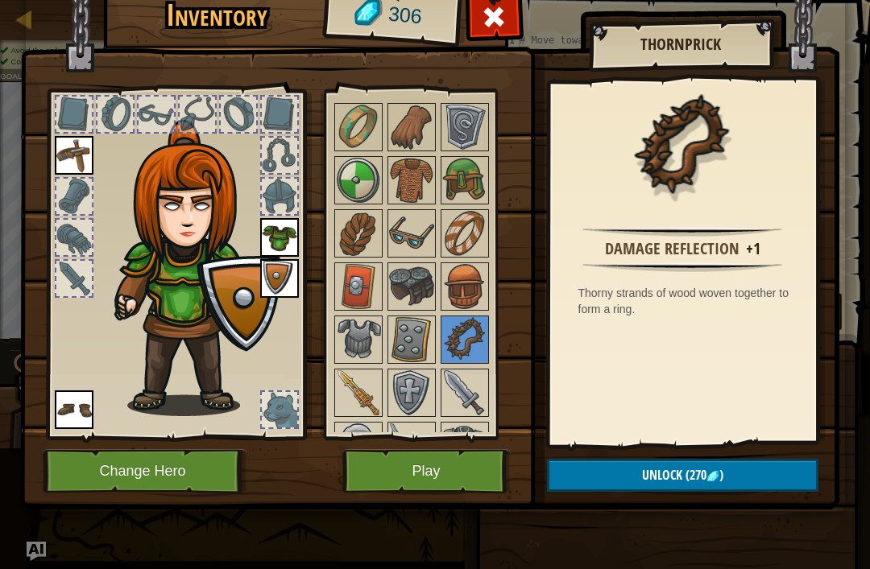
scroll to position [40, 0]
click at [478, 237] on img at bounding box center [464, 234] width 45 height 45
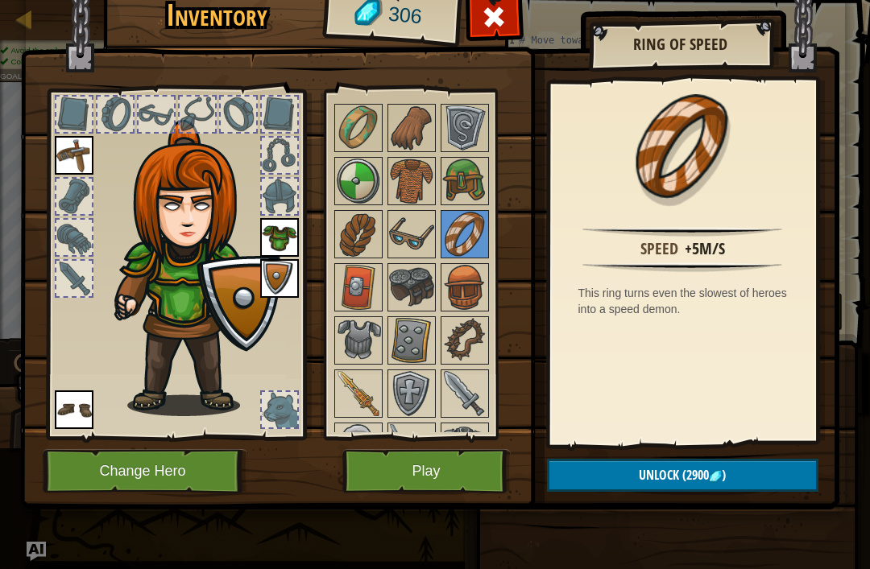
click at [361, 183] on img at bounding box center [358, 181] width 45 height 45
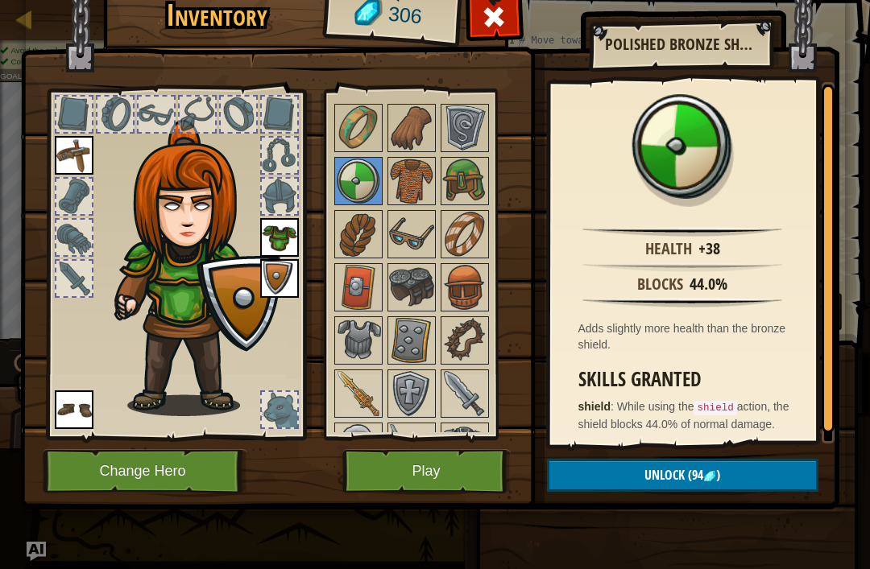
click at [357, 238] on img at bounding box center [358, 234] width 45 height 45
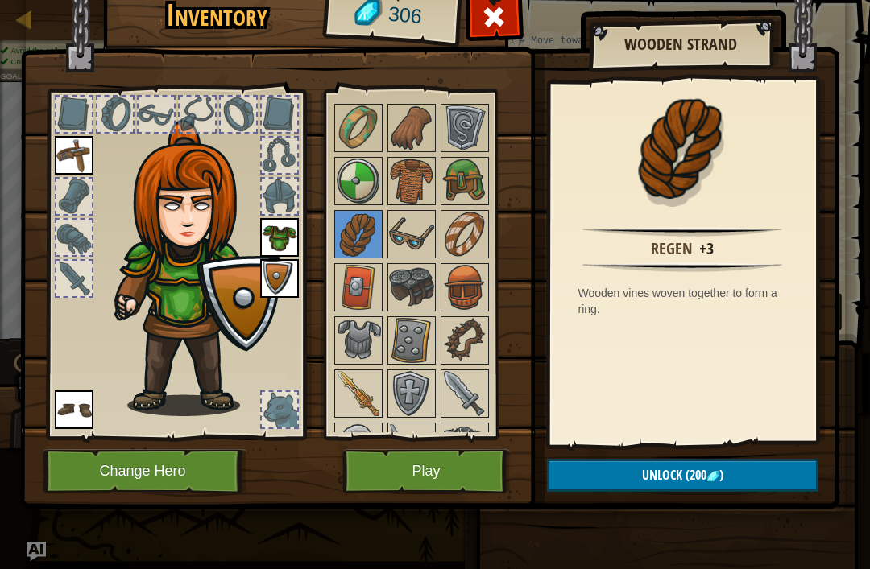
click at [475, 346] on img at bounding box center [464, 340] width 45 height 45
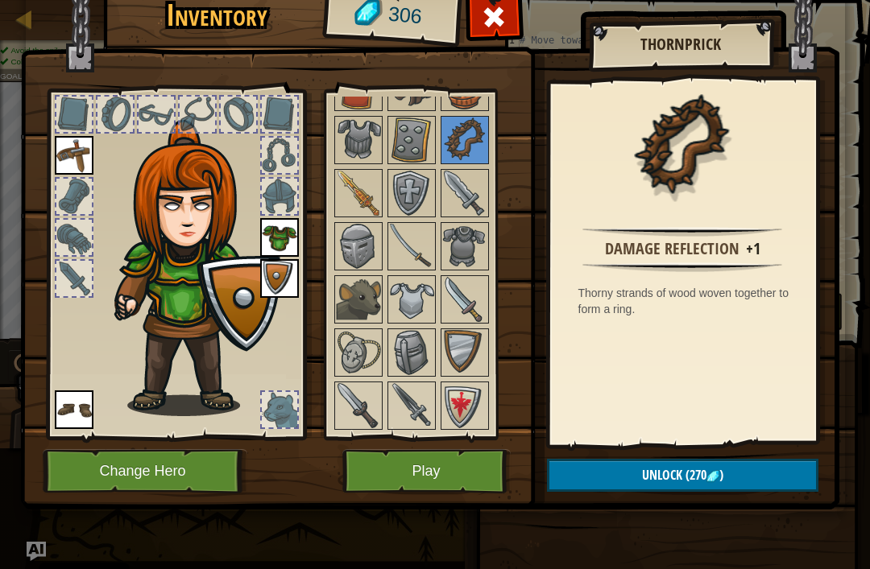
scroll to position [241, 0]
click at [479, 294] on img at bounding box center [464, 299] width 45 height 45
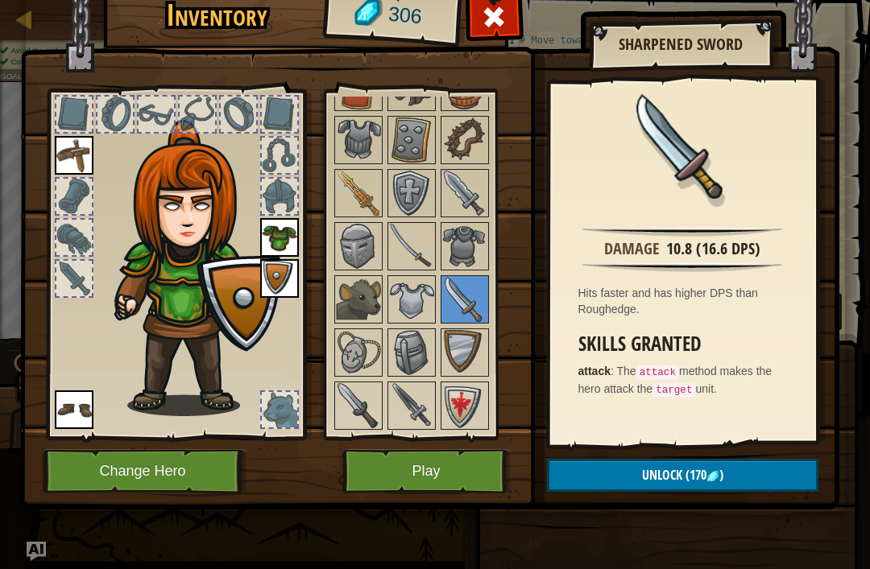
click at [422, 232] on img at bounding box center [411, 246] width 45 height 45
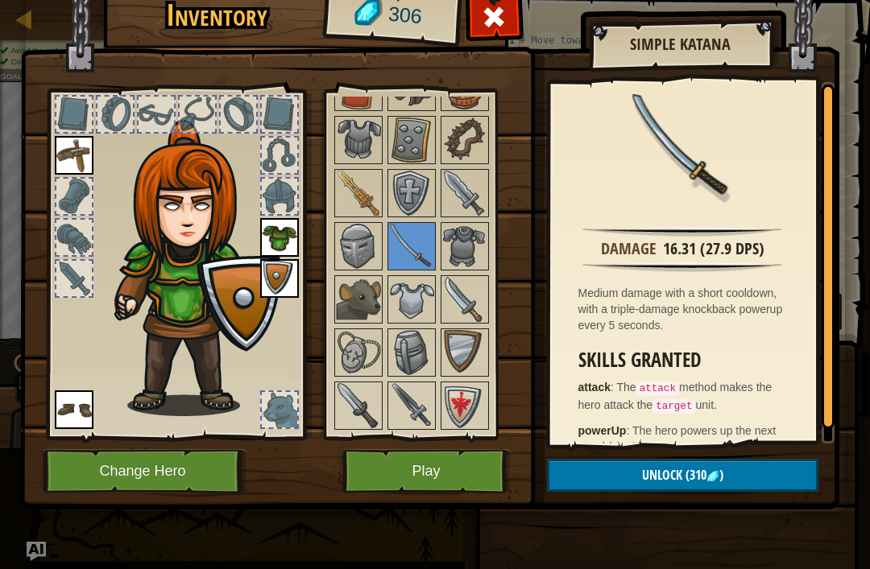
click at [478, 296] on img at bounding box center [464, 299] width 45 height 45
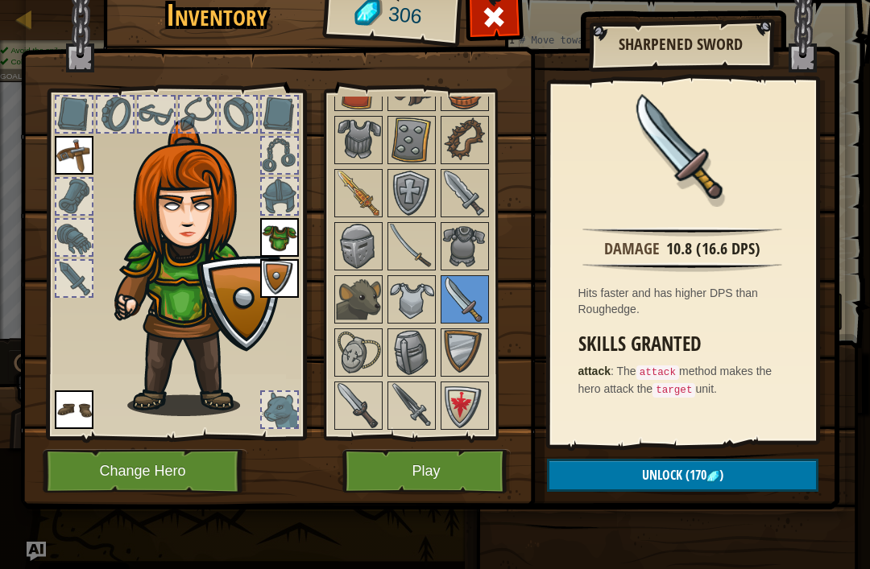
click at [761, 480] on button "Unlock (170 )" at bounding box center [682, 475] width 271 height 33
click at [755, 457] on img at bounding box center [429, 217] width 819 height 585
click at [738, 472] on button "Unlock" at bounding box center [682, 475] width 271 height 33
click at [691, 486] on button "Confirm" at bounding box center [682, 475] width 271 height 33
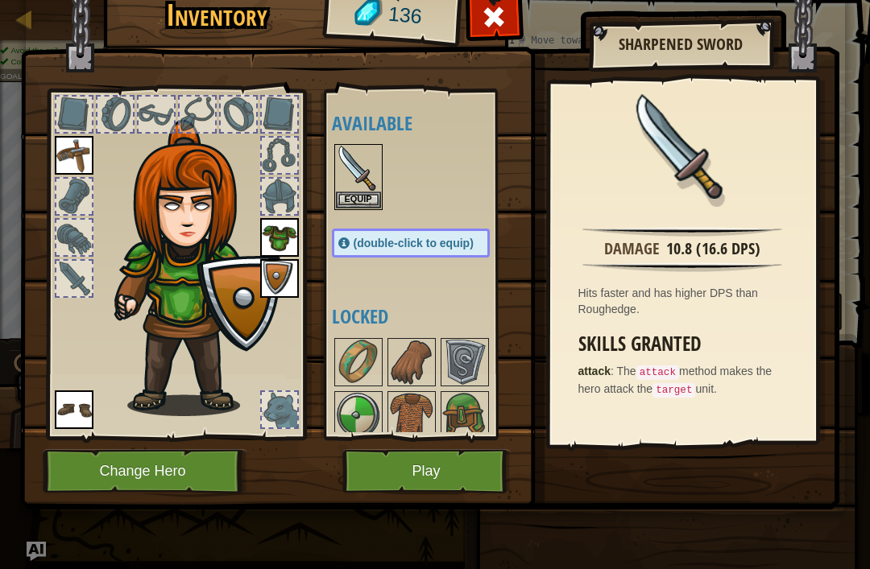
click at [362, 208] on div "Equip" at bounding box center [358, 177] width 48 height 66
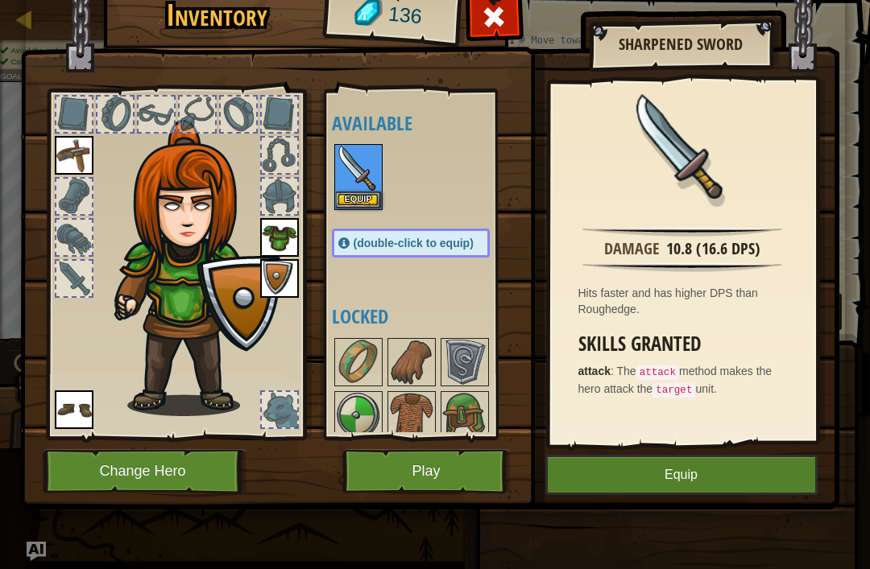
click at [365, 200] on button "Equip" at bounding box center [358, 200] width 45 height 17
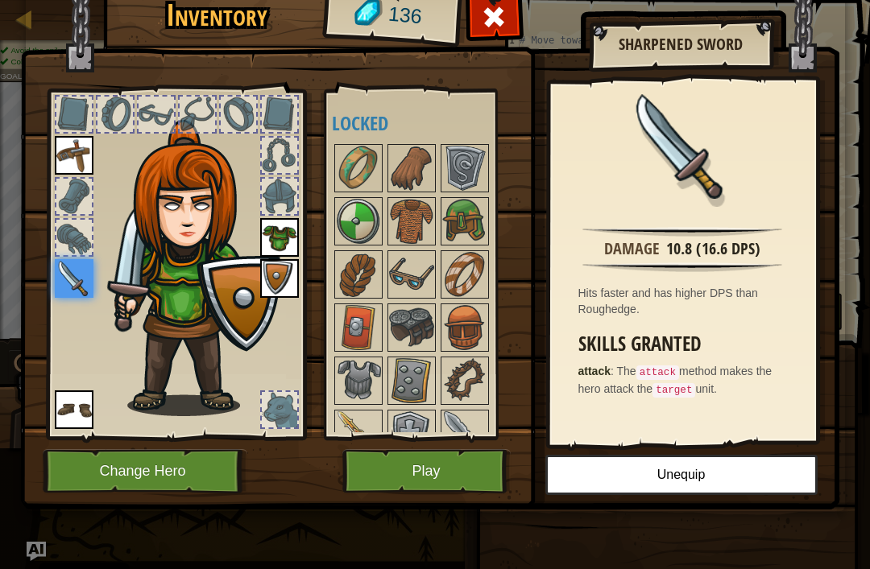
click at [432, 167] on img at bounding box center [411, 168] width 45 height 45
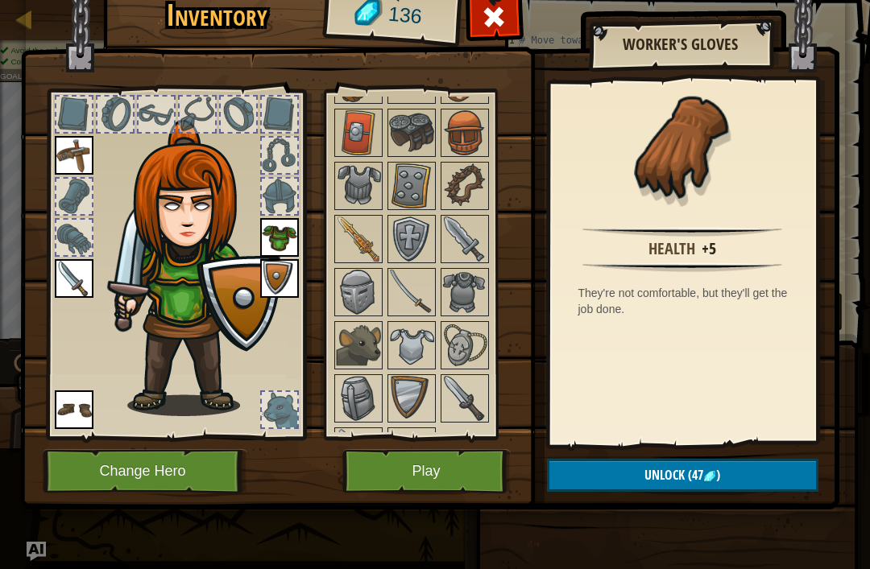
scroll to position [184, 0]
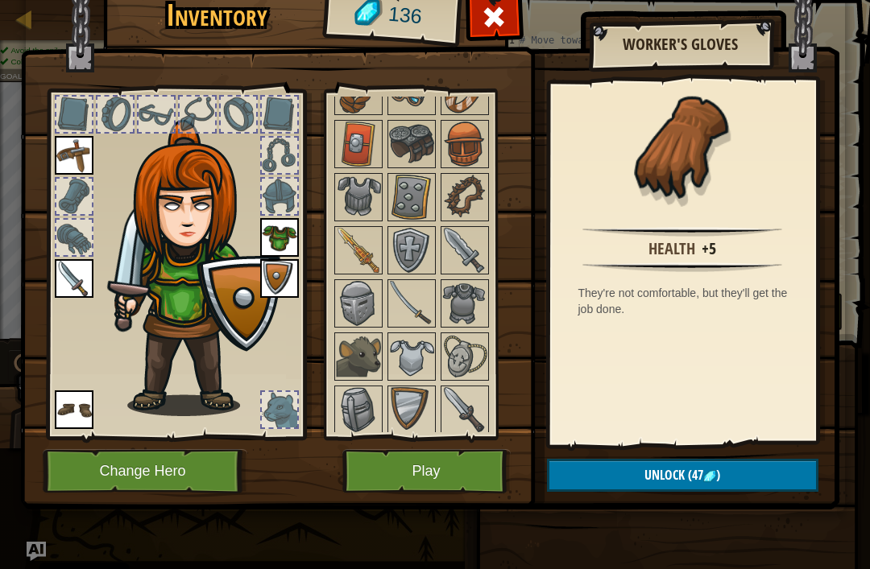
click at [481, 414] on img at bounding box center [464, 409] width 45 height 45
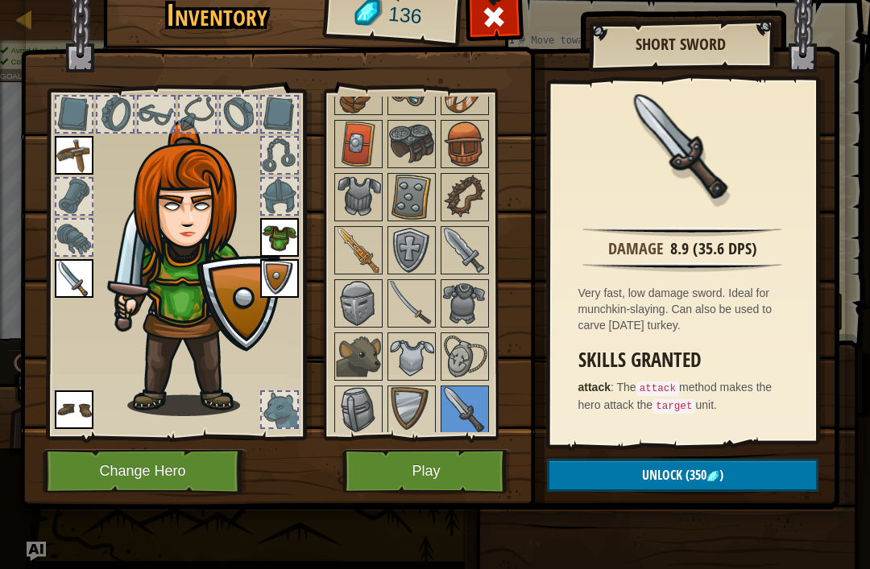
click at [466, 360] on img at bounding box center [464, 356] width 45 height 45
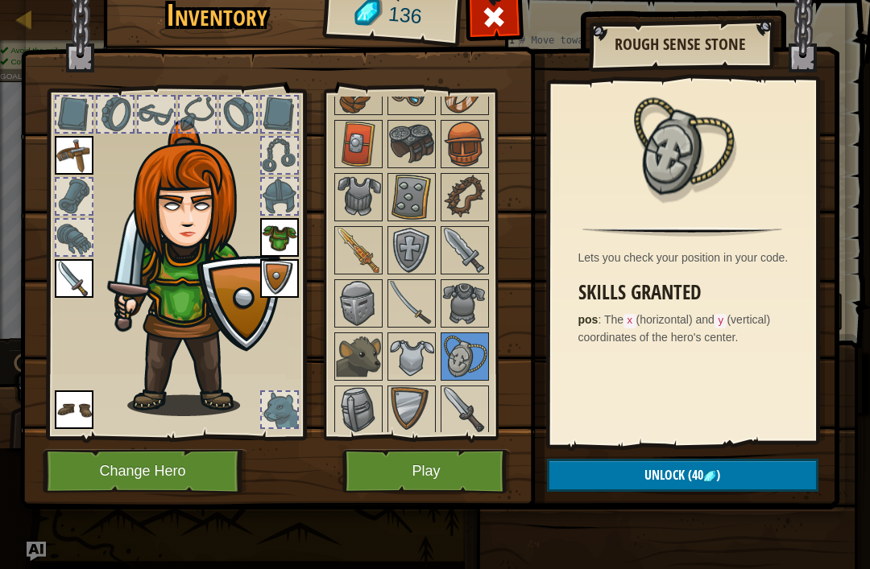
click at [736, 477] on button "Unlock (40 )" at bounding box center [682, 475] width 271 height 33
click at [727, 478] on button "Confirm" at bounding box center [682, 475] width 271 height 33
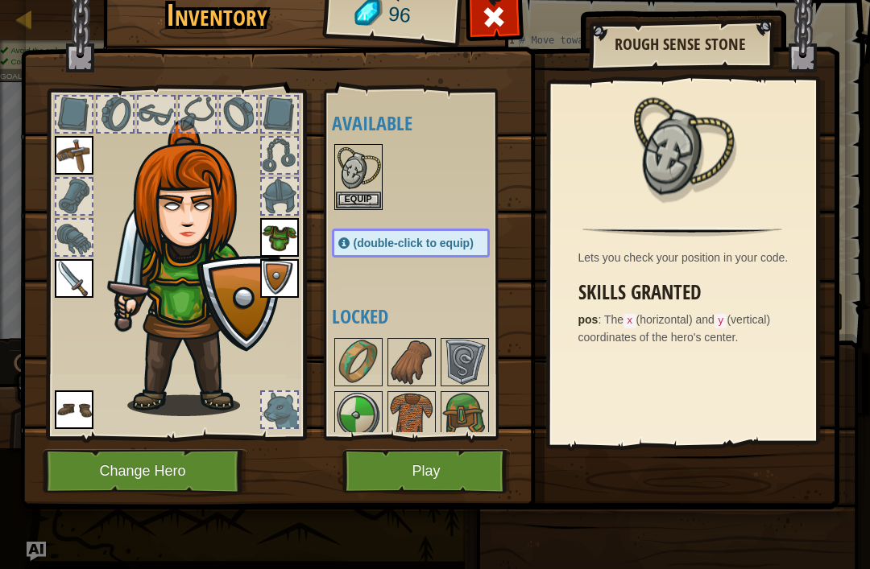
click at [357, 199] on button "Equip" at bounding box center [358, 200] width 45 height 17
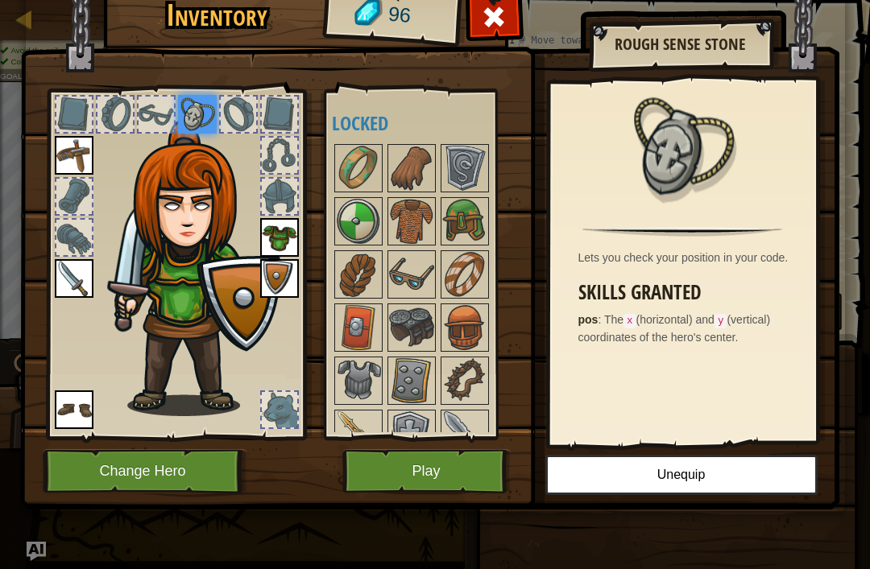
click at [418, 271] on img at bounding box center [411, 274] width 45 height 45
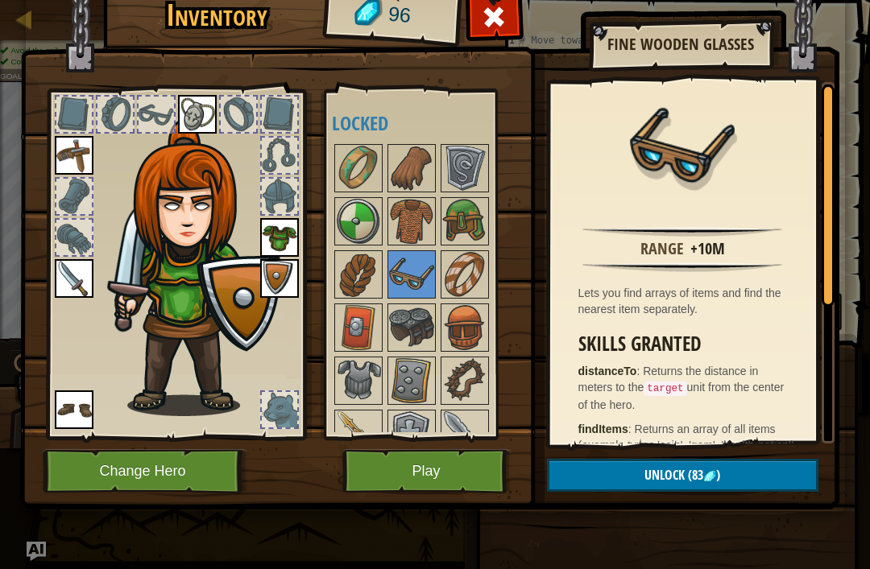
click at [797, 467] on button "Unlock (83 )" at bounding box center [682, 475] width 271 height 33
click at [746, 472] on button "Confirm" at bounding box center [682, 475] width 271 height 33
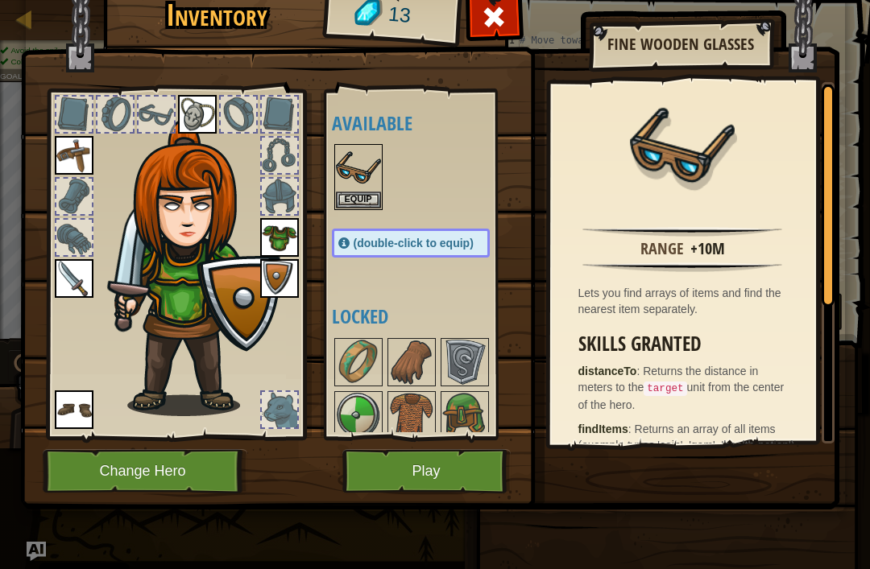
click at [354, 207] on button "Equip" at bounding box center [358, 200] width 45 height 17
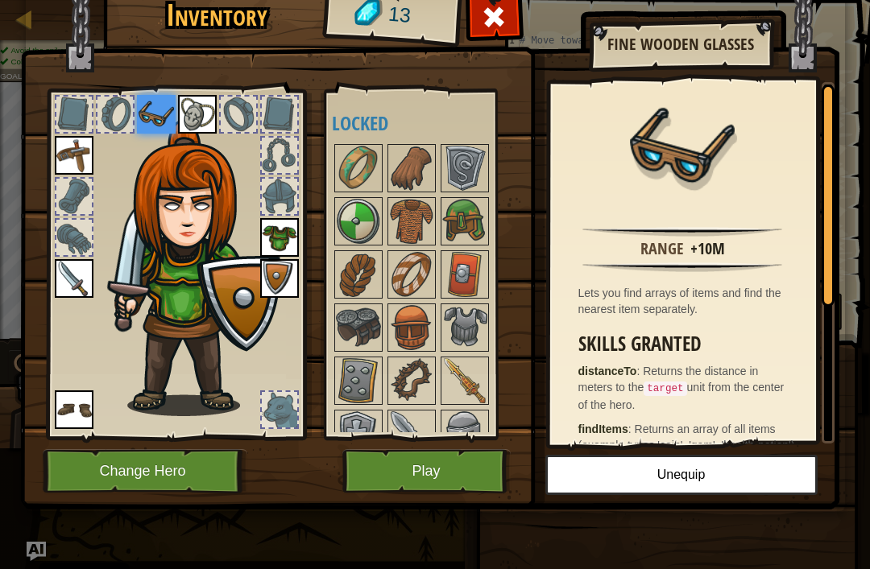
click at [158, 472] on button "Change Hero" at bounding box center [145, 471] width 205 height 44
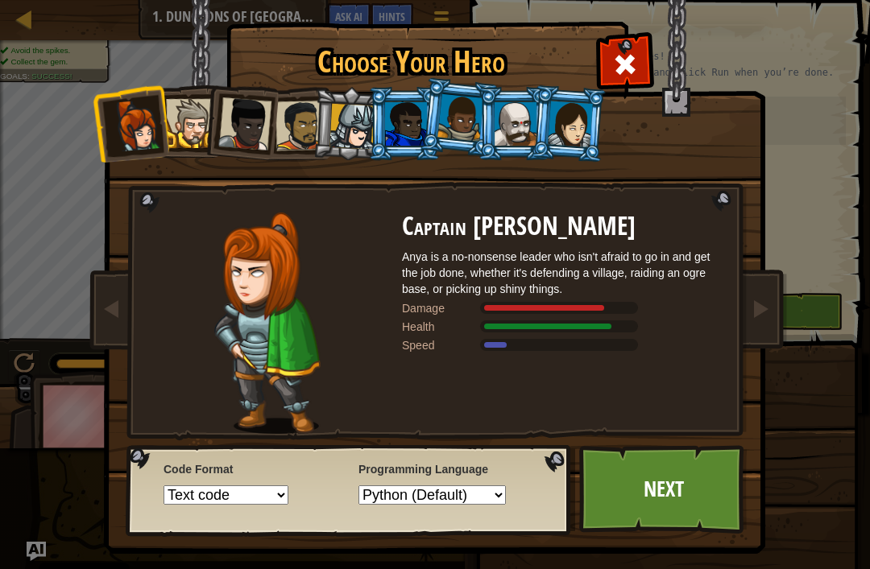
click at [197, 134] on div at bounding box center [190, 123] width 49 height 49
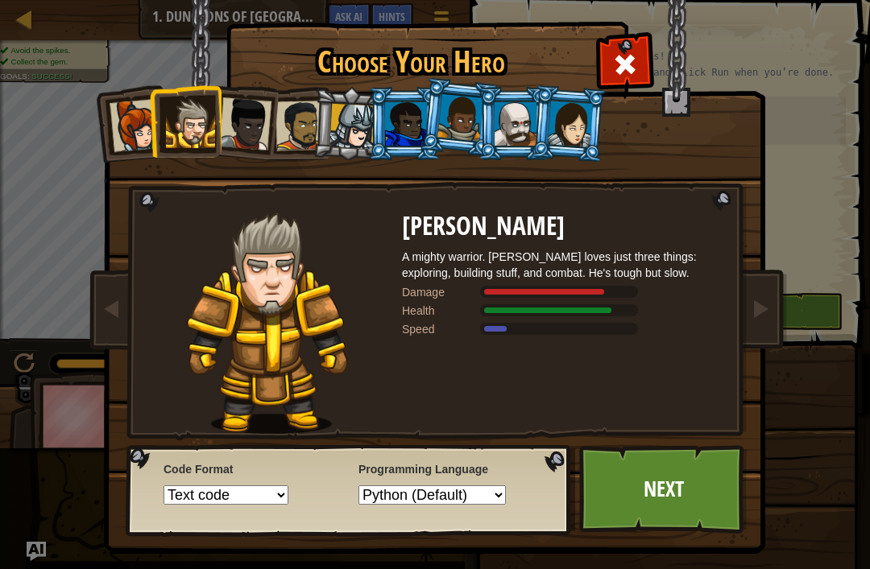
click at [146, 129] on div at bounding box center [136, 125] width 53 height 53
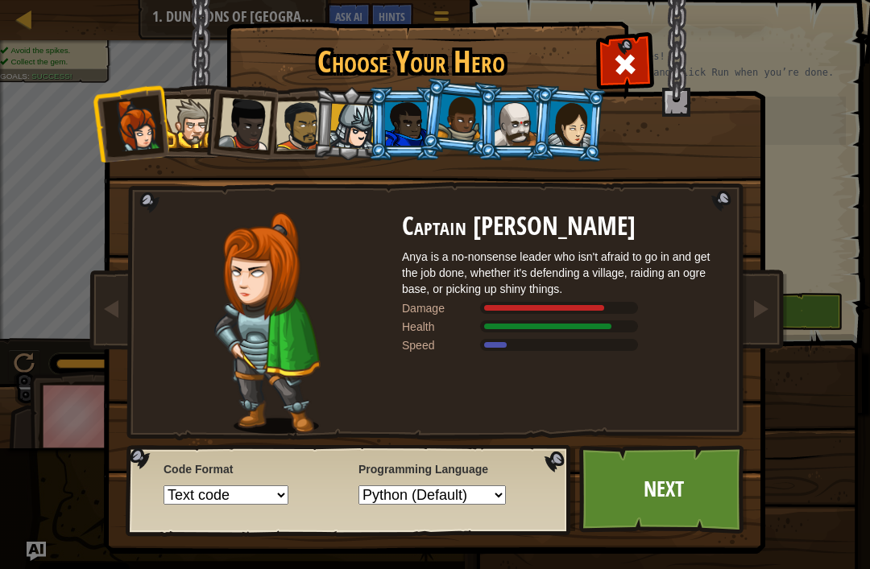
click at [122, 150] on div at bounding box center [136, 125] width 53 height 53
click at [403, 130] on div at bounding box center [406, 123] width 42 height 43
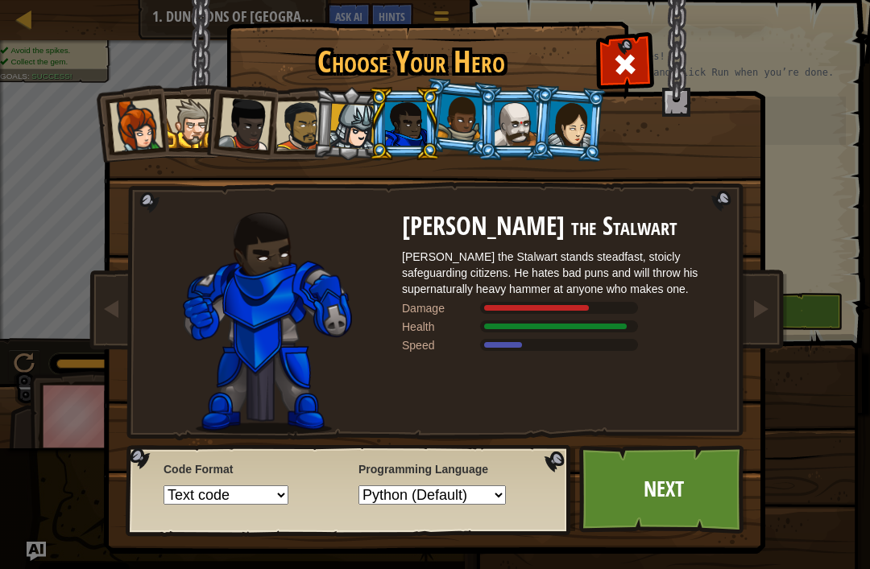
click at [561, 121] on div at bounding box center [570, 124] width 45 height 46
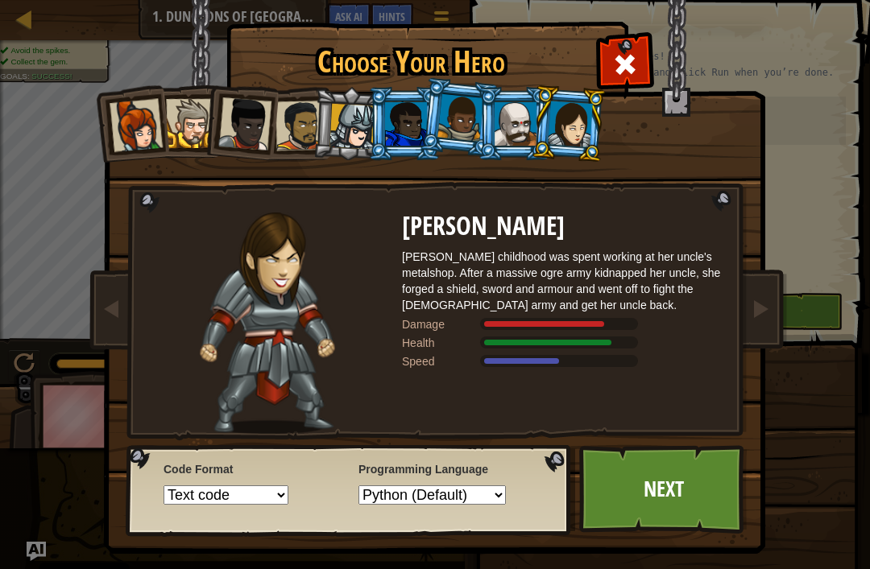
click at [514, 111] on div at bounding box center [515, 123] width 42 height 43
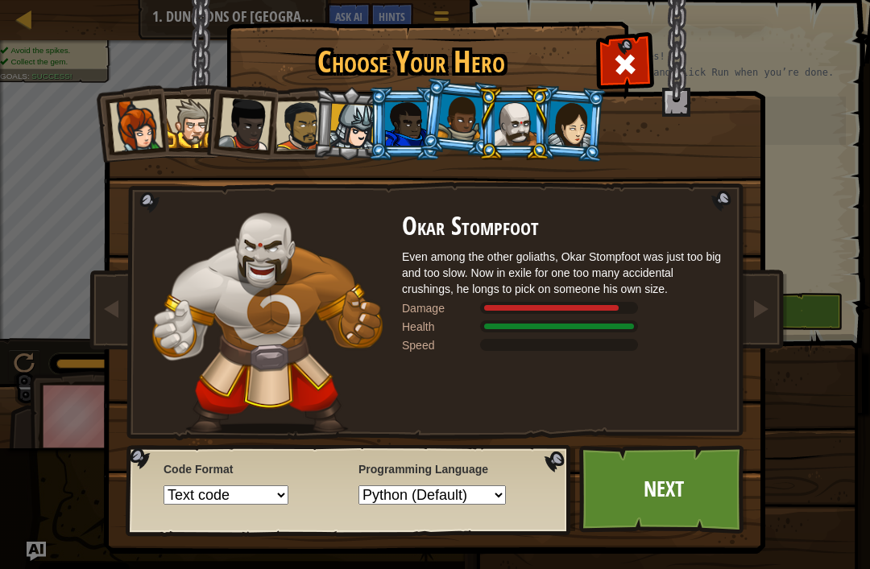
click at [461, 118] on div at bounding box center [460, 118] width 46 height 48
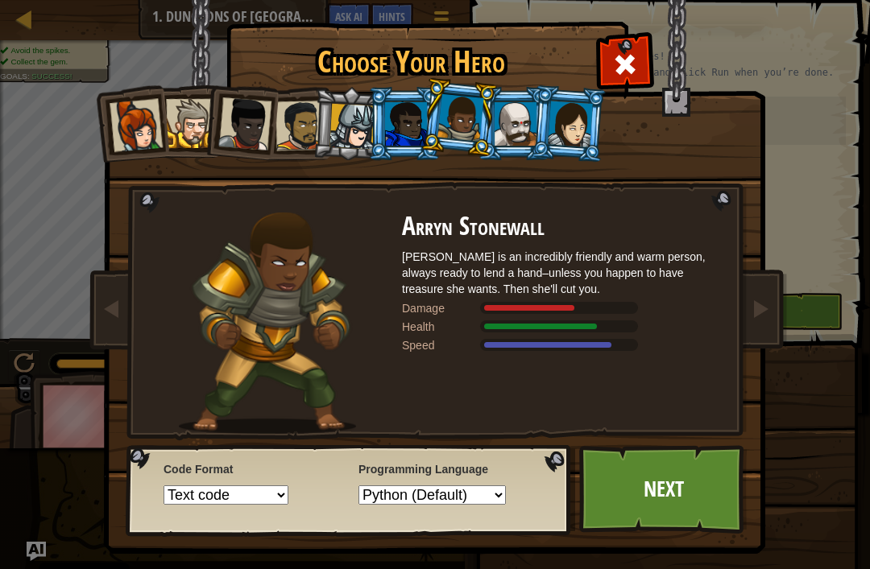
click at [360, 133] on div at bounding box center [352, 127] width 46 height 46
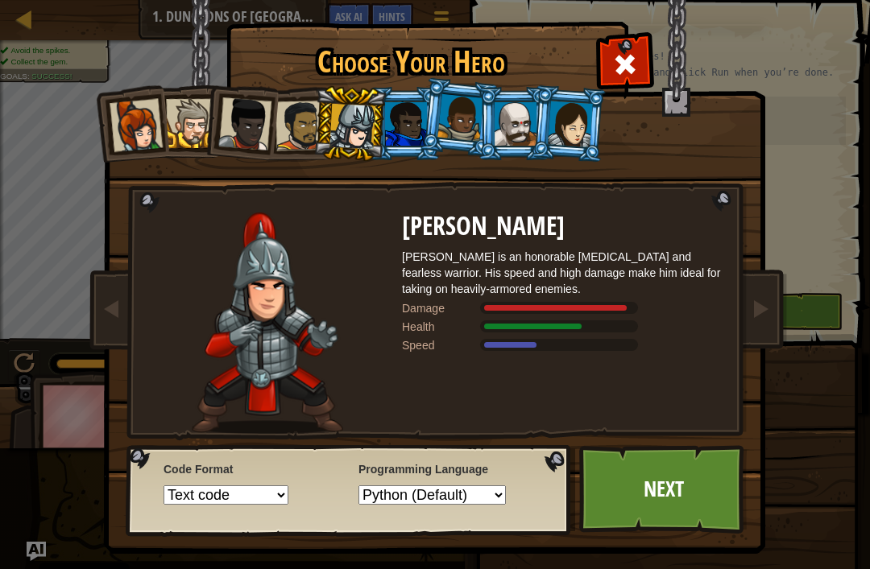
click at [143, 134] on div at bounding box center [136, 125] width 53 height 53
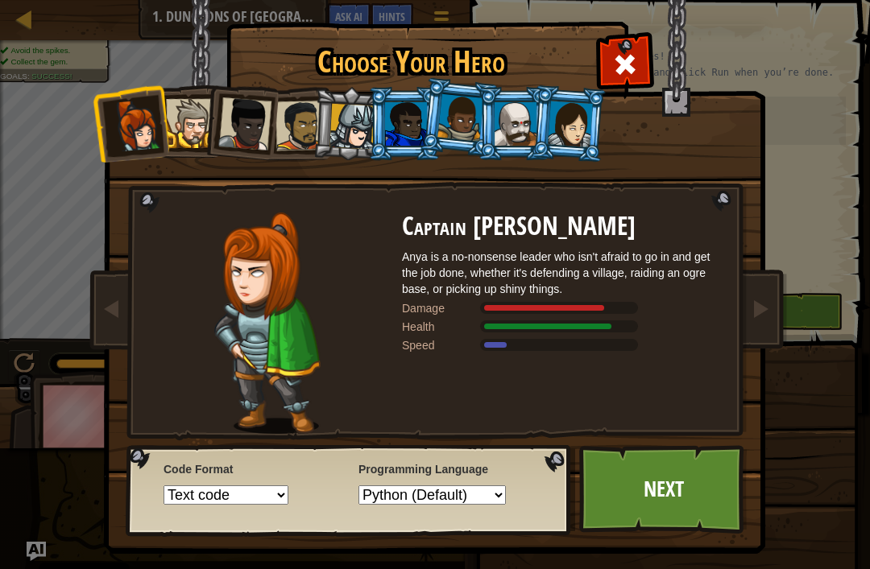
click at [194, 124] on div at bounding box center [190, 123] width 49 height 49
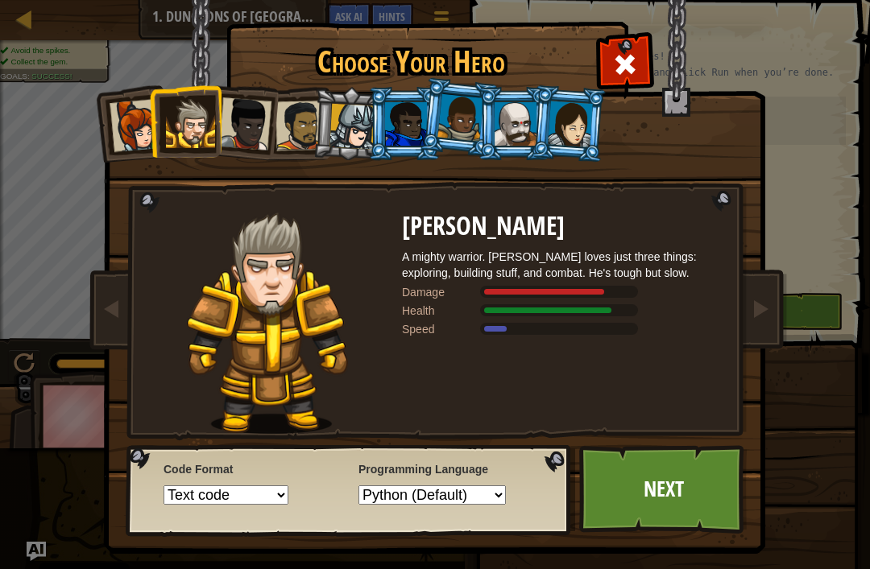
click at [146, 130] on div at bounding box center [136, 125] width 53 height 53
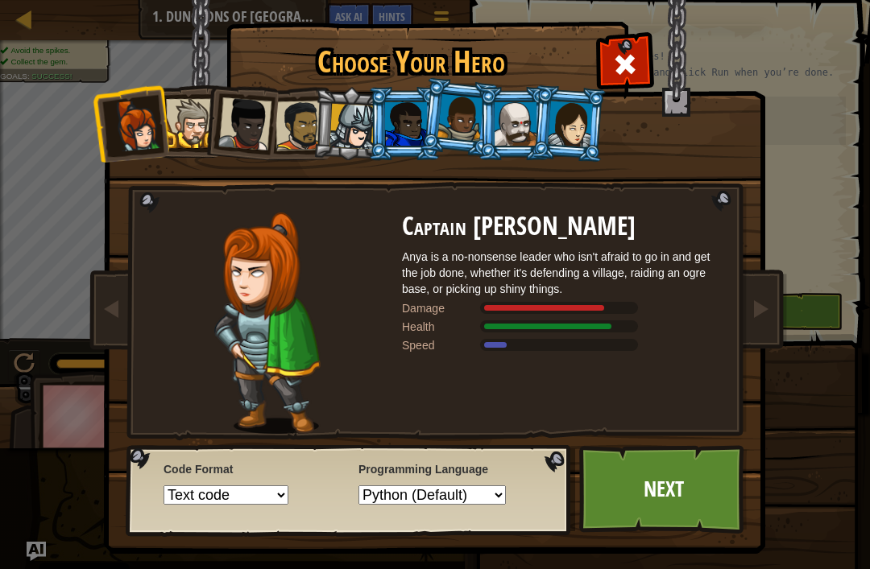
click at [679, 515] on link "Next" at bounding box center [663, 489] width 168 height 89
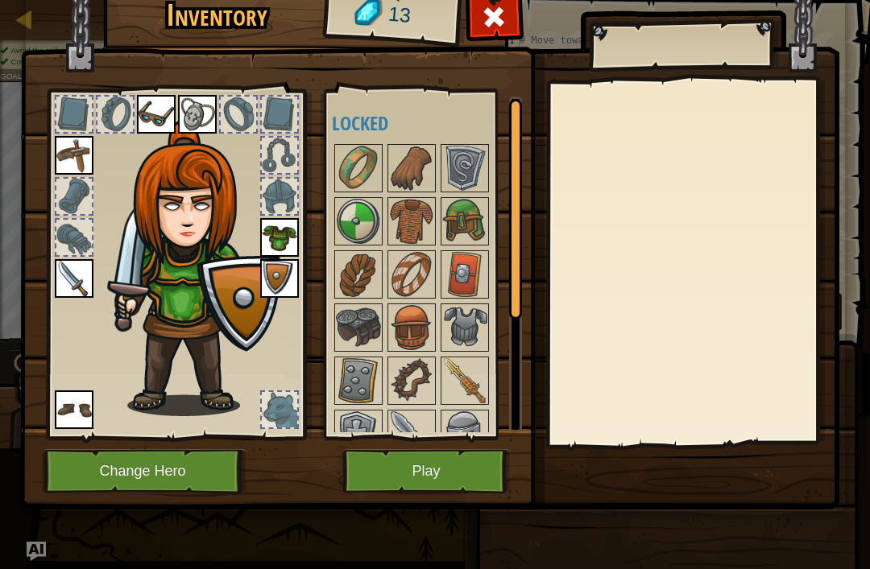
click at [469, 474] on button "Play" at bounding box center [426, 471] width 168 height 44
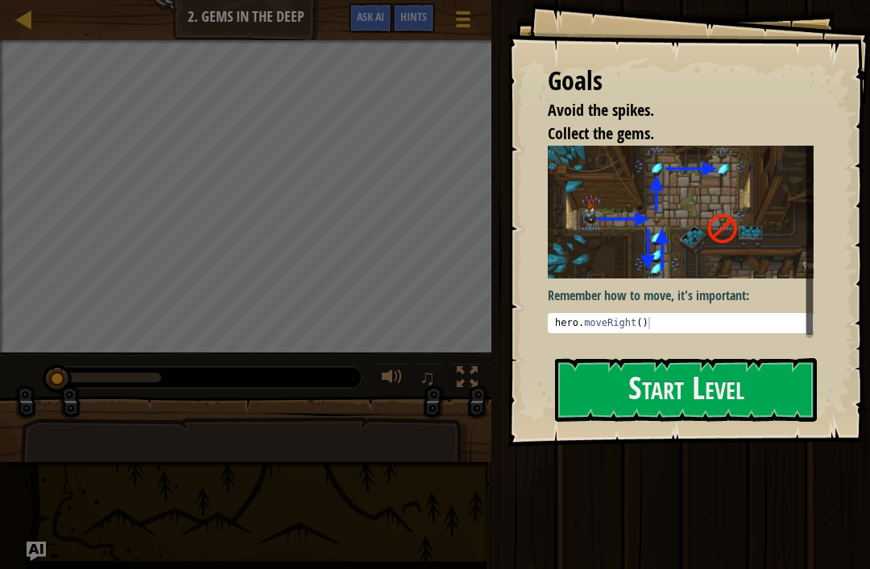
click at [782, 399] on button "Start Level" at bounding box center [686, 390] width 262 height 64
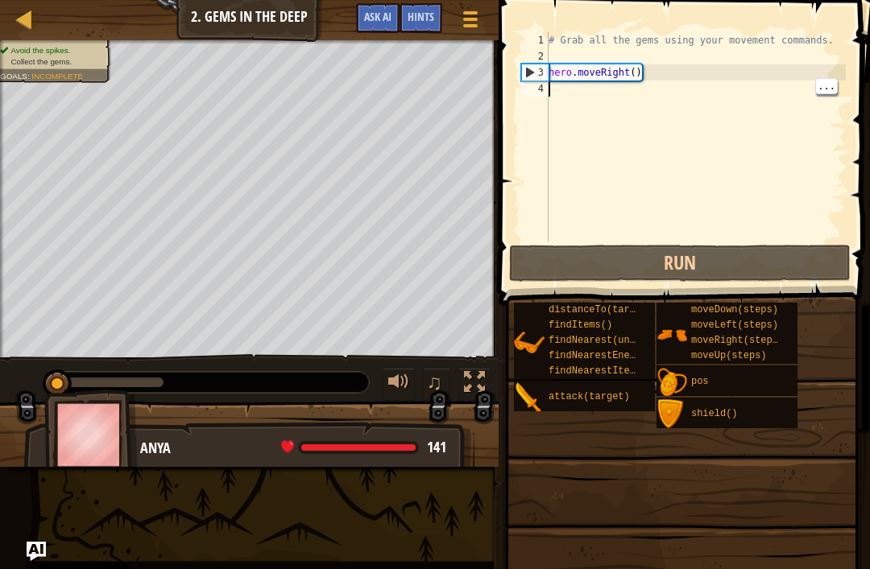
click at [548, 88] on div "4" at bounding box center [534, 89] width 27 height 16
type textarea "h"
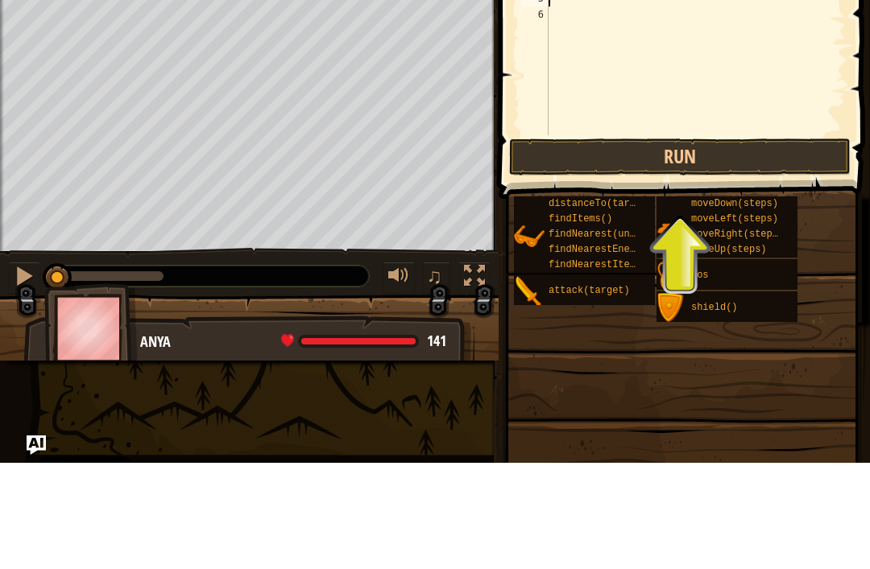
click at [748, 245] on button "Run" at bounding box center [679, 263] width 341 height 37
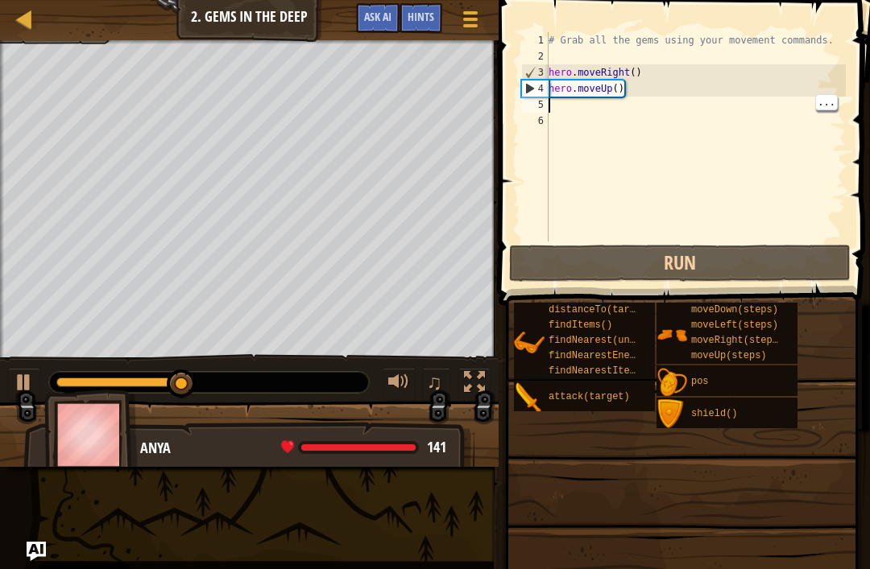
click at [542, 104] on div "5" at bounding box center [534, 105] width 27 height 16
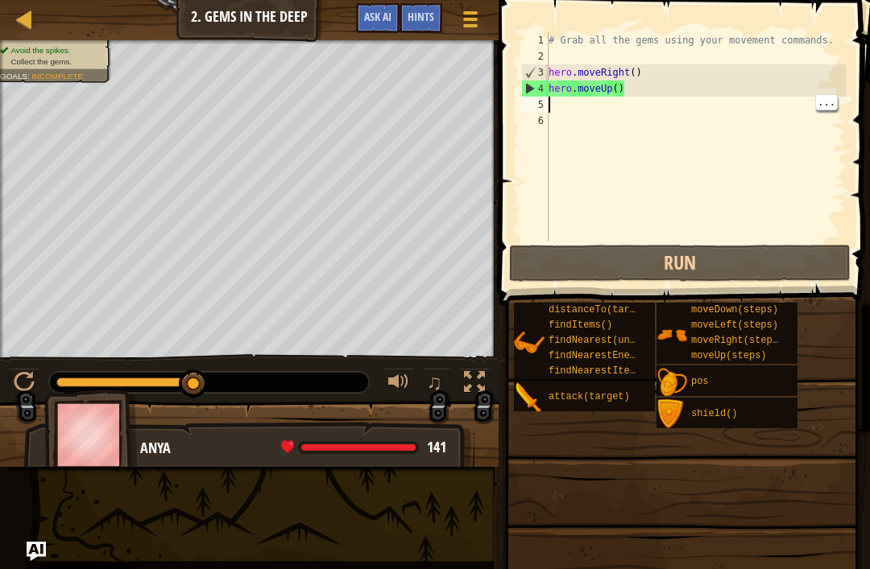
type textarea "h"
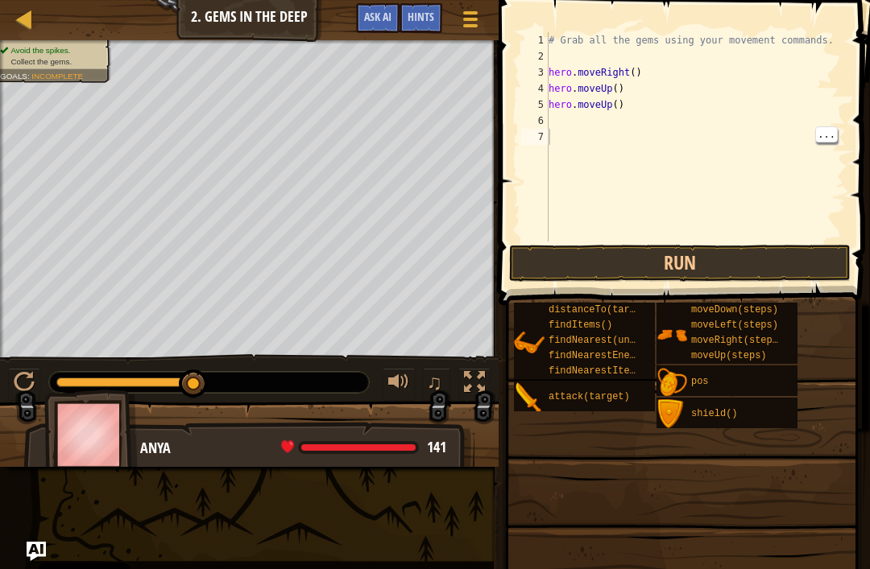
click at [774, 255] on button "Run" at bounding box center [679, 263] width 341 height 37
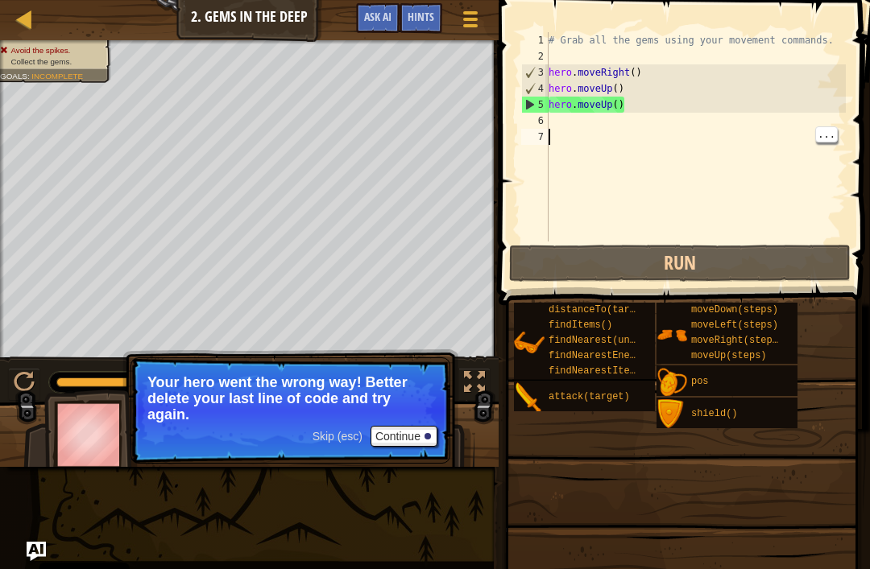
click at [27, 19] on div at bounding box center [24, 19] width 20 height 20
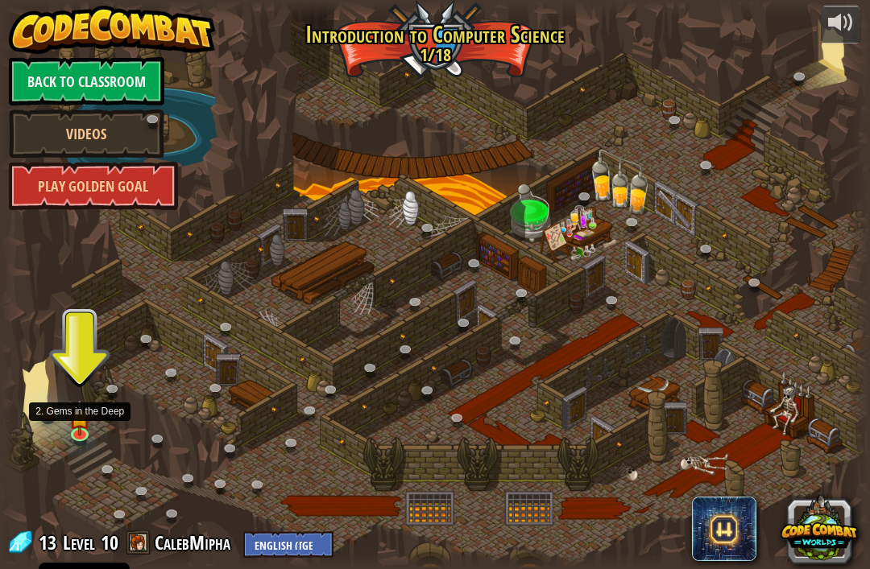
click at [82, 430] on img at bounding box center [80, 417] width 22 height 37
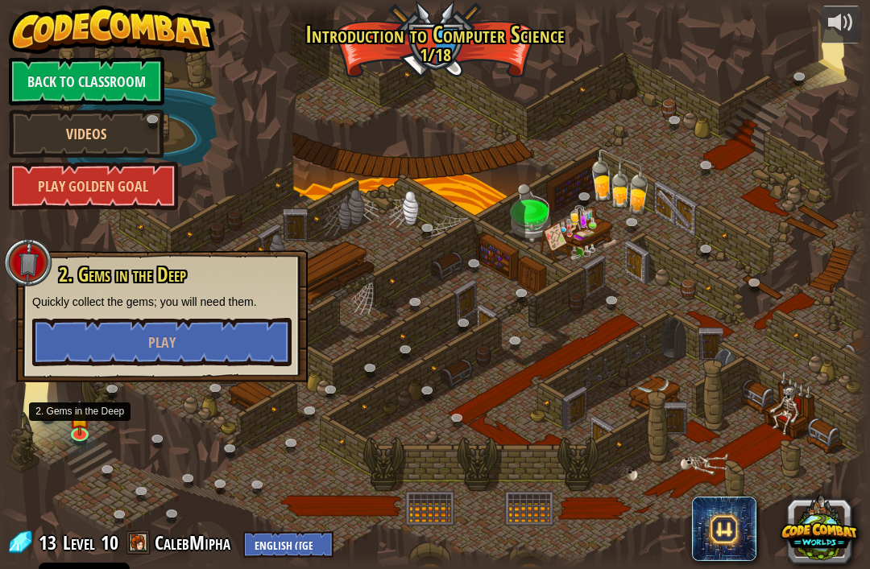
click at [207, 351] on button "Play" at bounding box center [161, 342] width 259 height 48
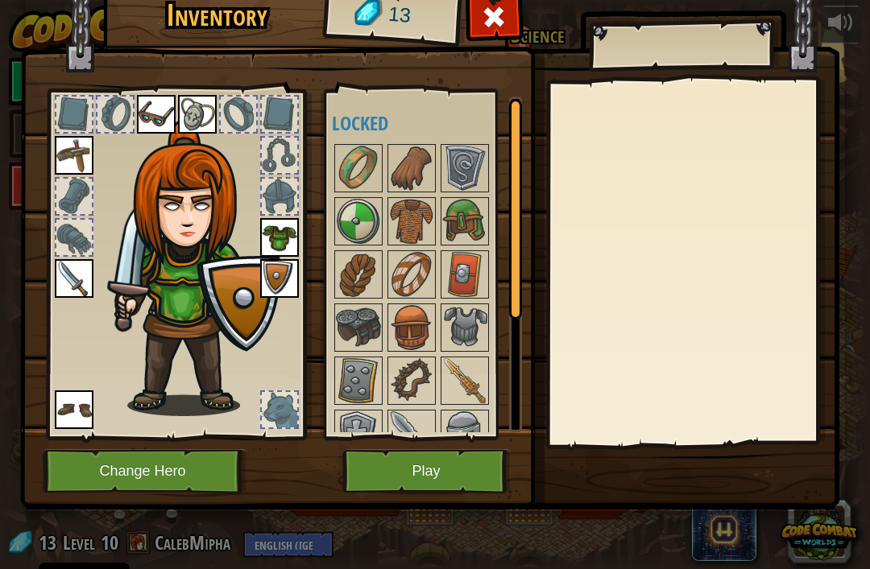
click at [497, 27] on span at bounding box center [494, 17] width 26 height 26
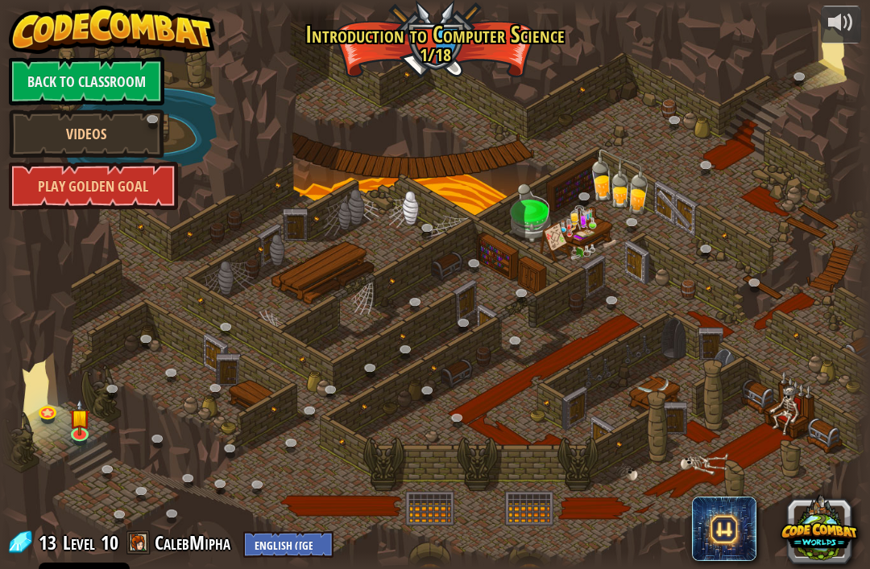
click at [140, 137] on link "Videos" at bounding box center [86, 134] width 155 height 48
